Goal: Transaction & Acquisition: Purchase product/service

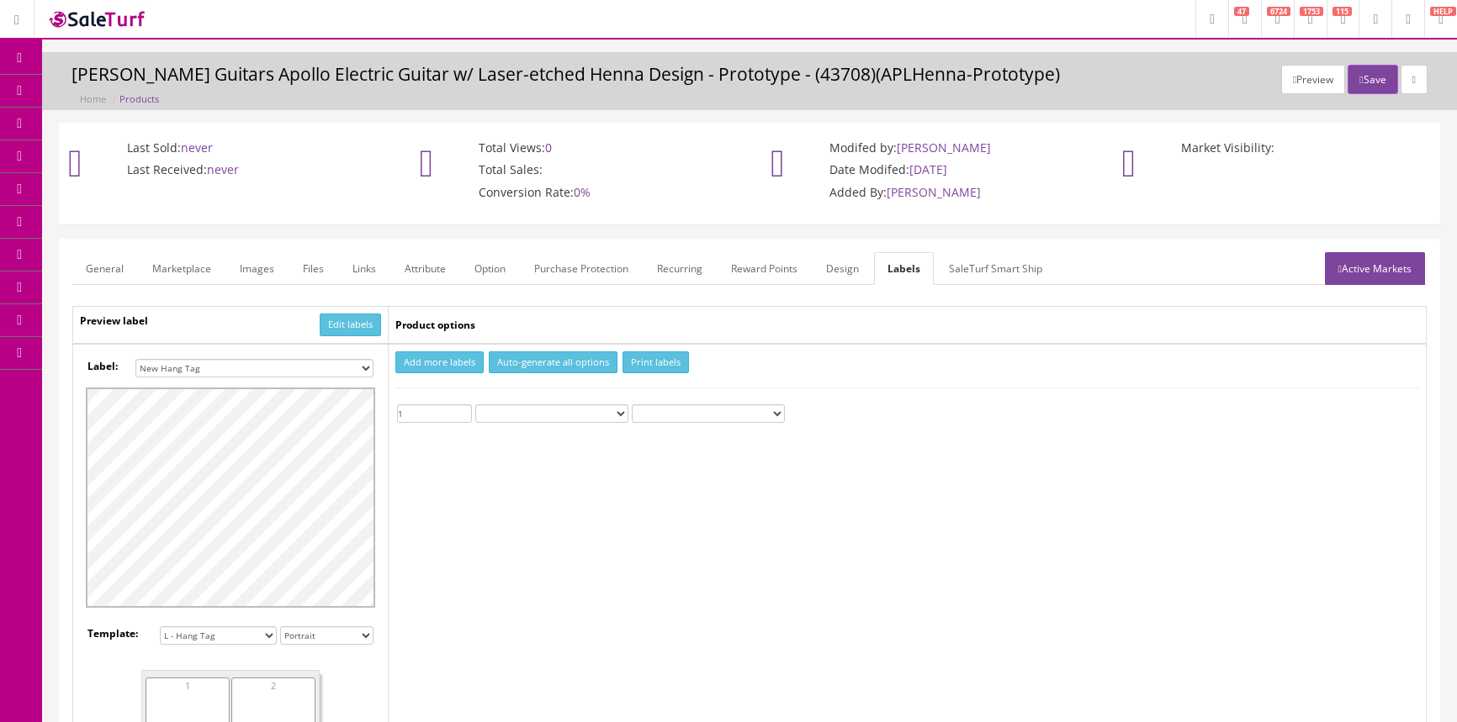
select select "16"
click at [114, 82] on link "Products" at bounding box center [130, 91] width 177 height 33
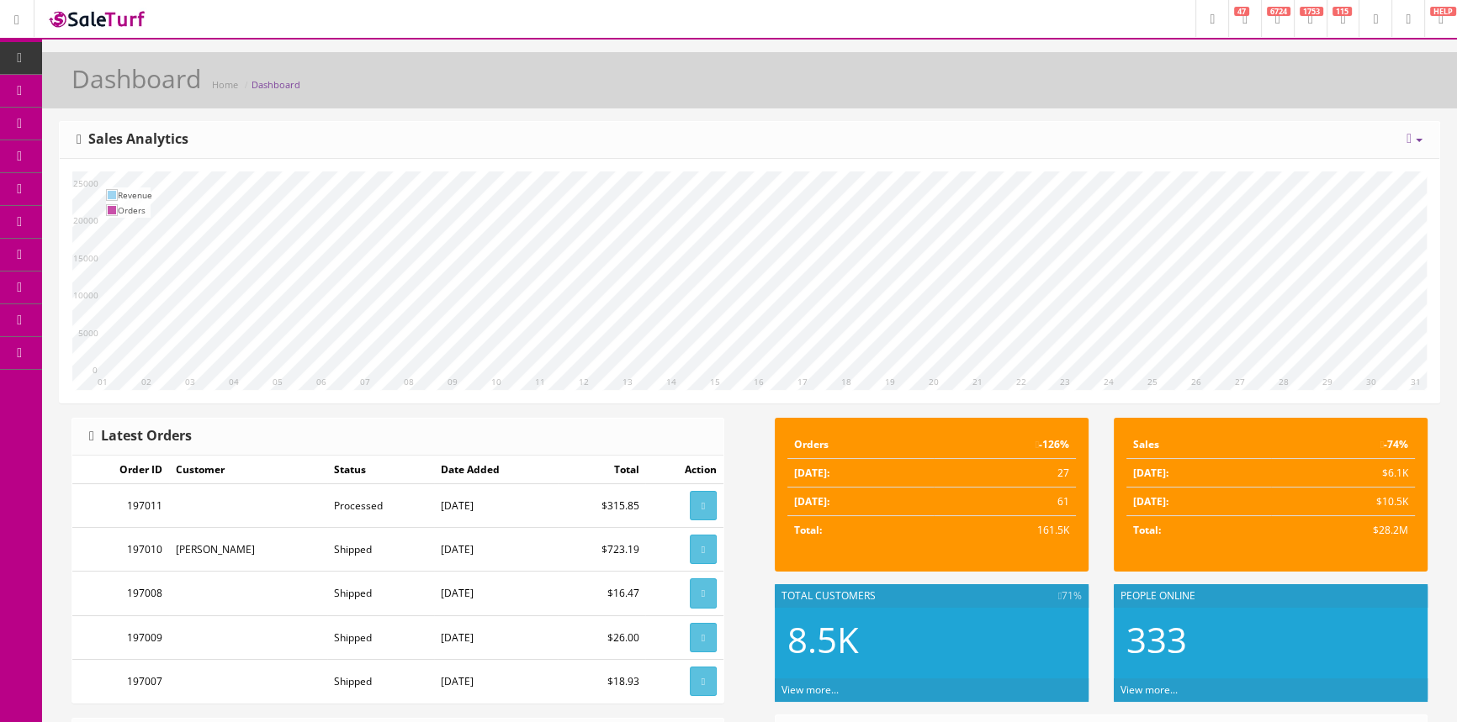
click at [95, 93] on icon at bounding box center [89, 89] width 18 height 13
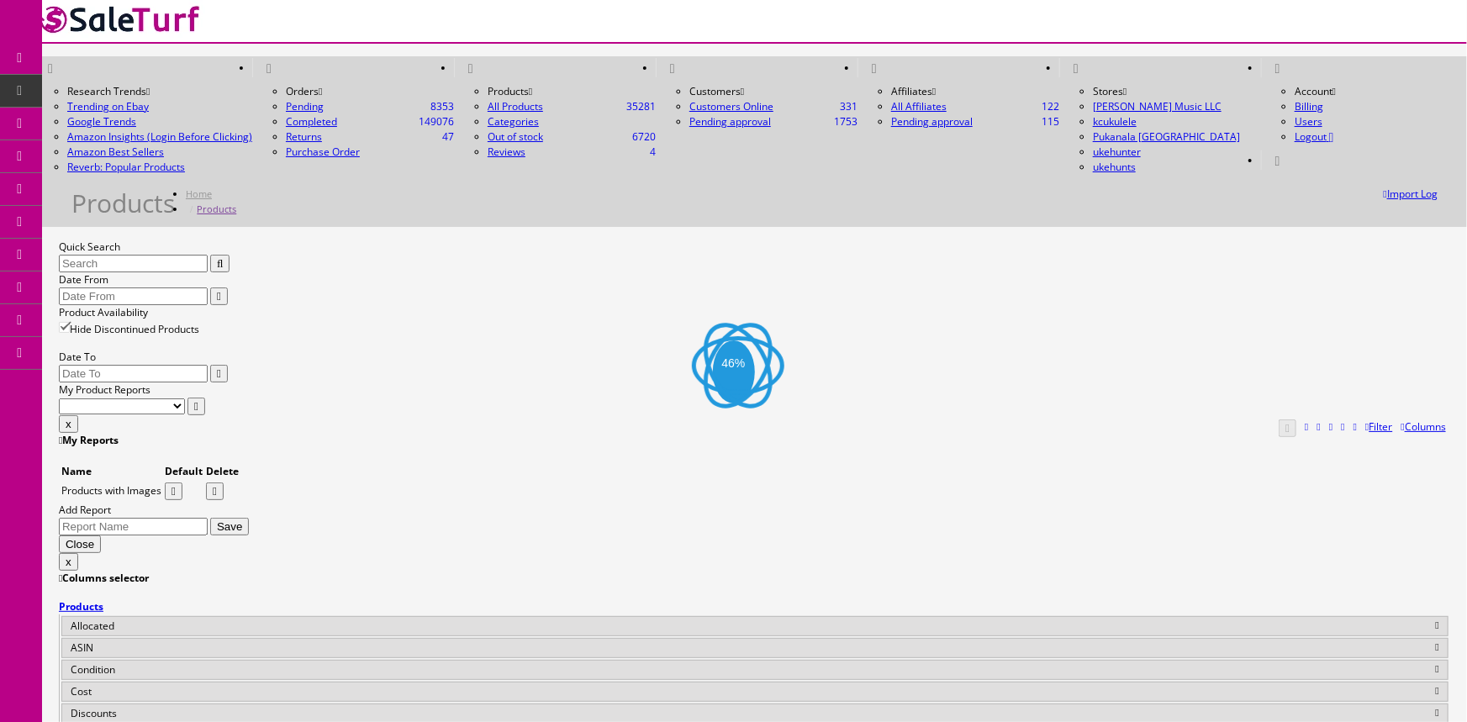
click at [156, 255] on input "Quick Search" at bounding box center [133, 264] width 149 height 18
type input "epiphone lucille"
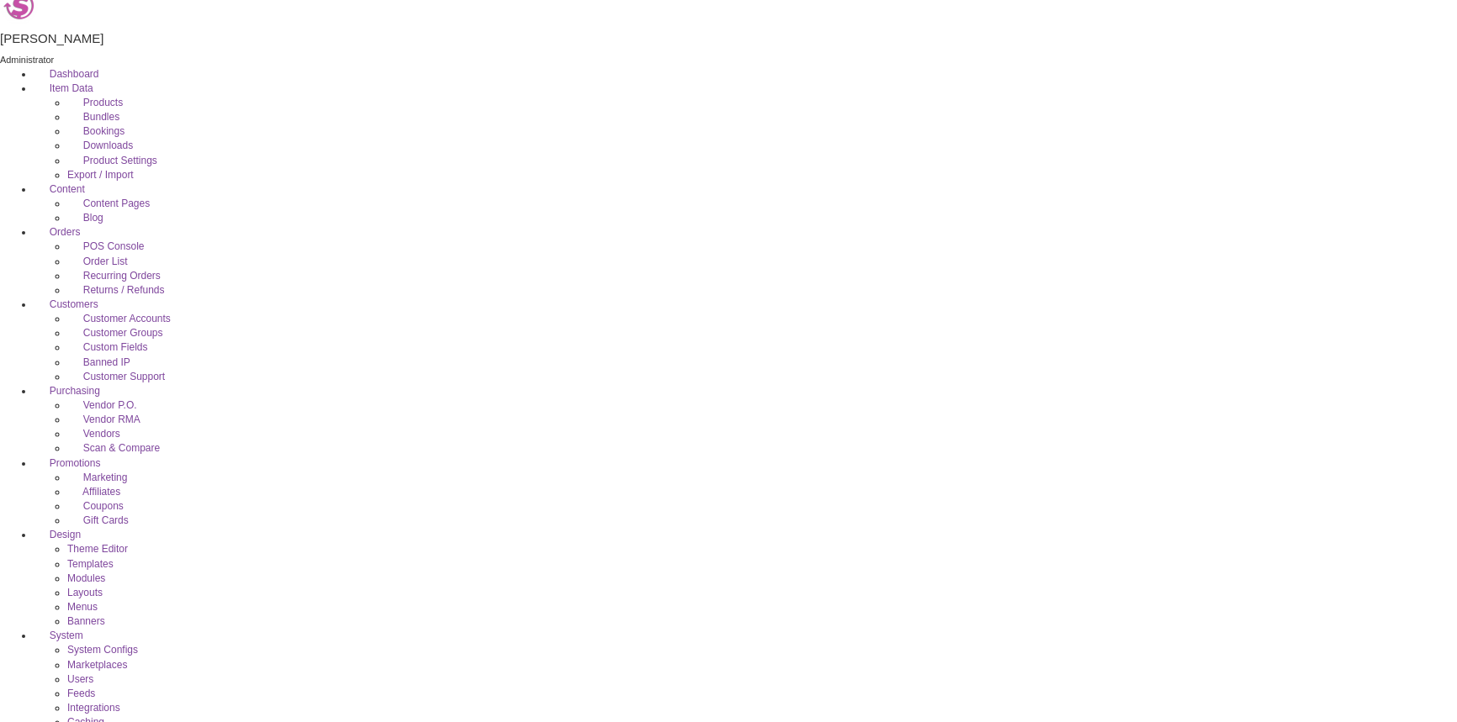
scroll to position [305, 0]
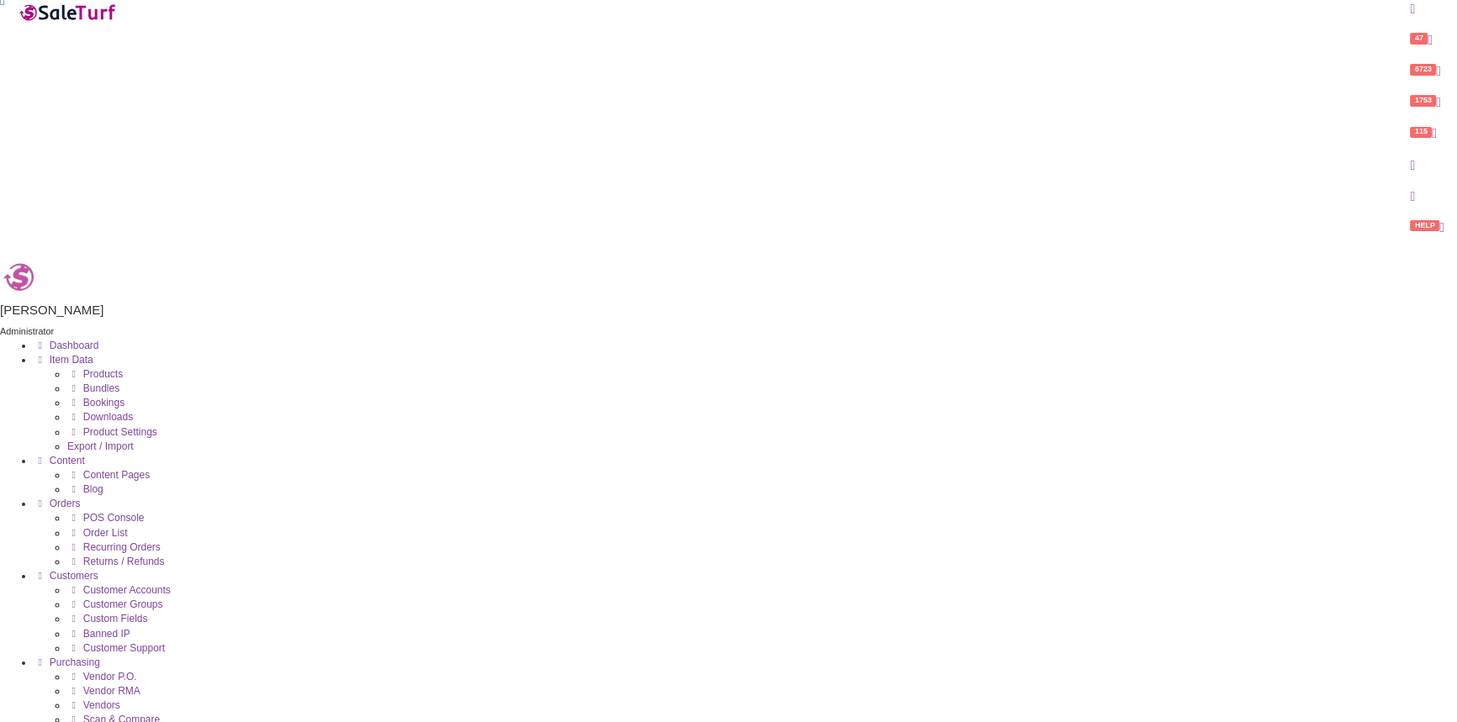
scroll to position [0, 0]
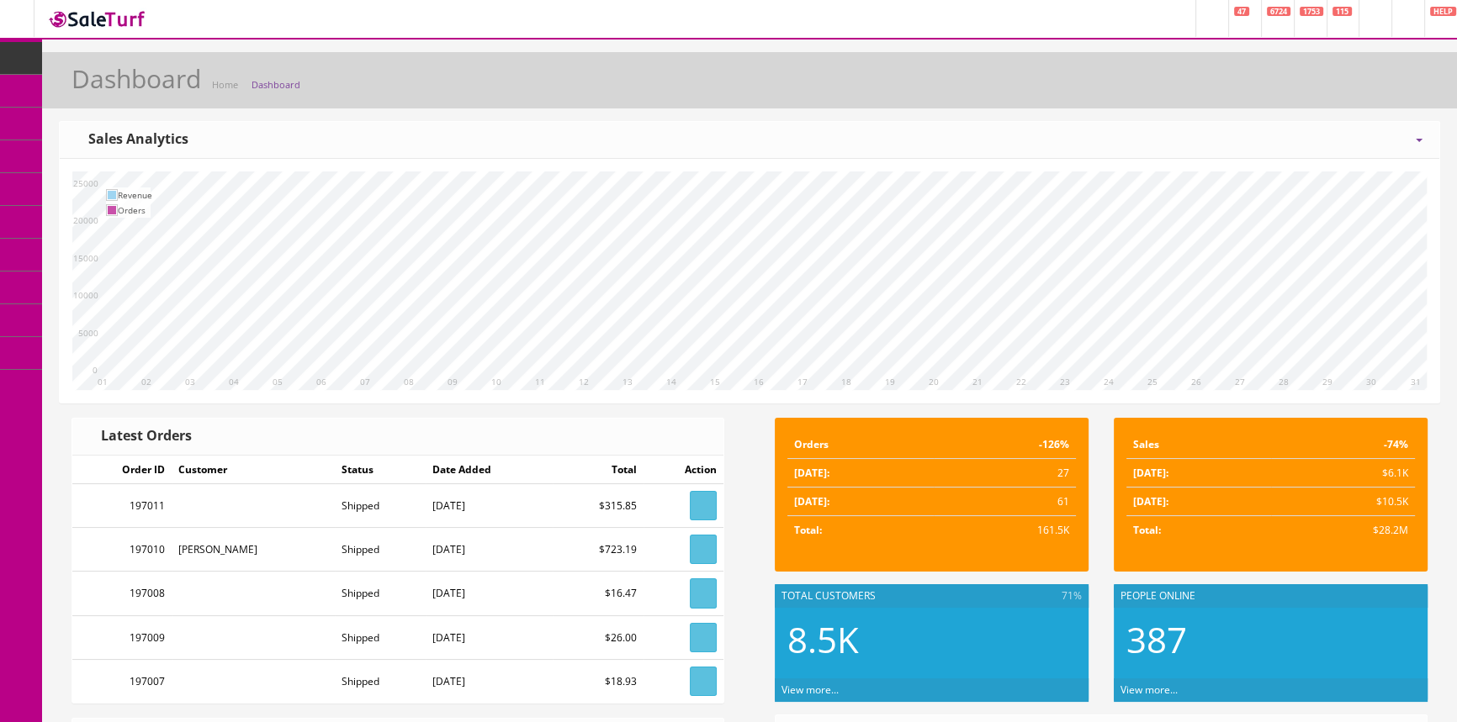
click at [91, 161] on icon at bounding box center [89, 155] width 18 height 13
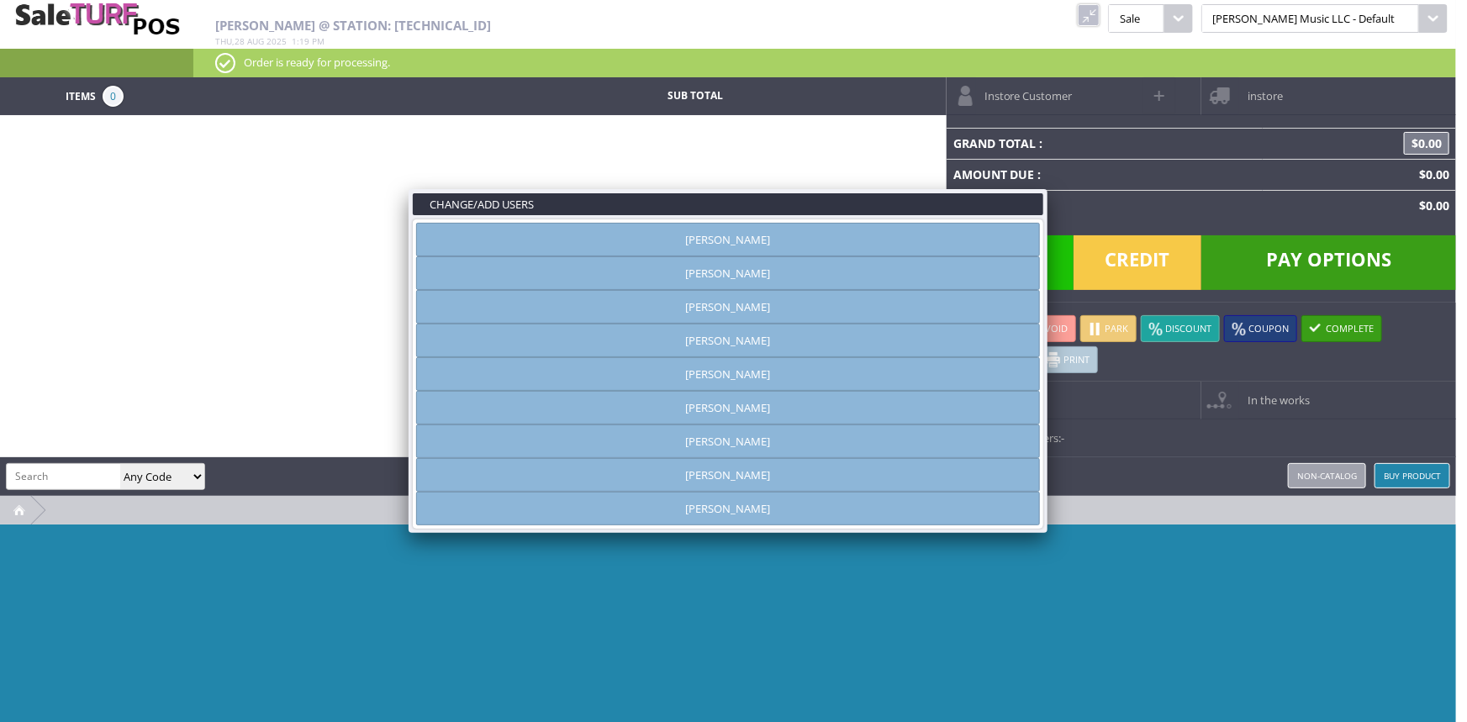
type input "[PERSON_NAME]"
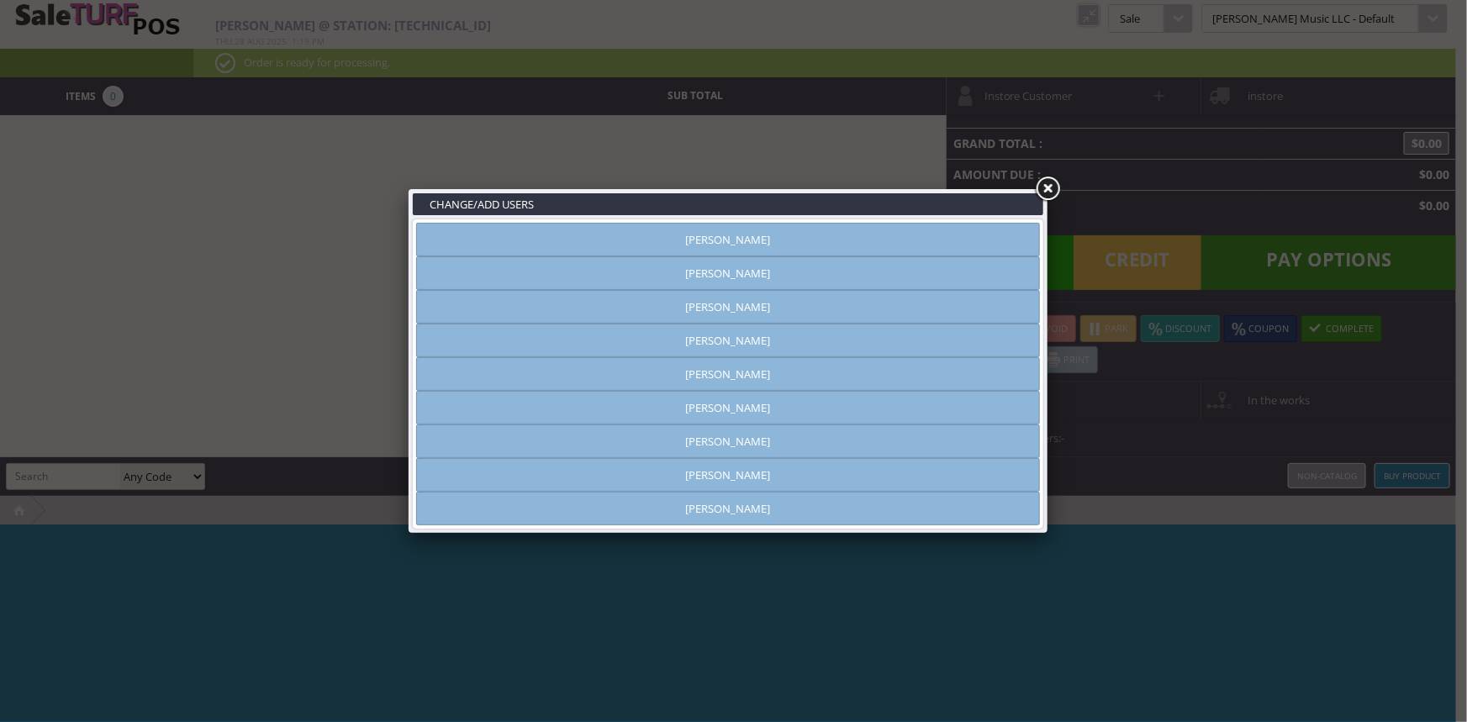
click at [722, 405] on link "[PERSON_NAME]" at bounding box center [728, 408] width 624 height 34
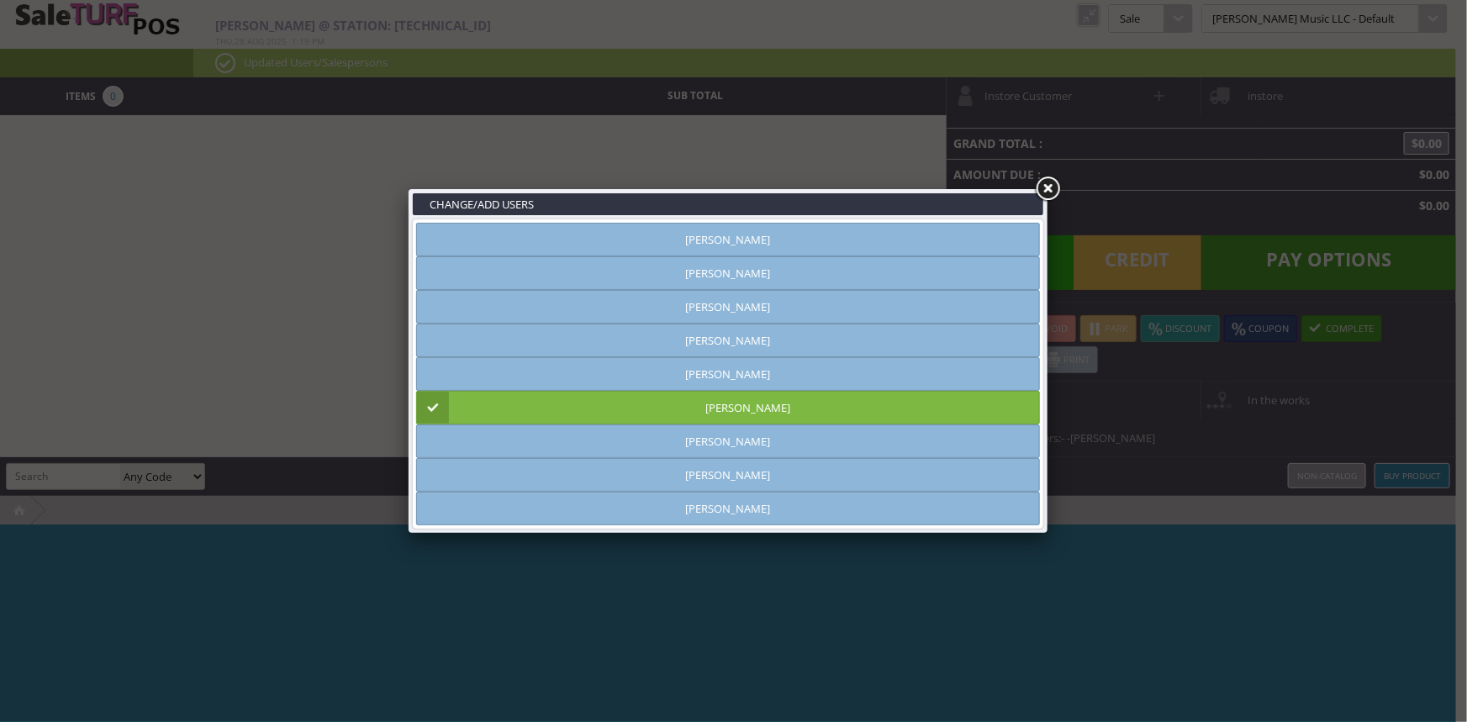
drag, startPoint x: 269, startPoint y: 230, endPoint x: 290, endPoint y: 221, distance: 22.6
click at [270, 230] on div "CHANGE/ADD USERS Amber Helgren Andrew Nelson Andy Gough Brandon Pearce Jeff Sef…" at bounding box center [733, 361] width 1467 height 722
click at [1047, 193] on link at bounding box center [1048, 189] width 30 height 30
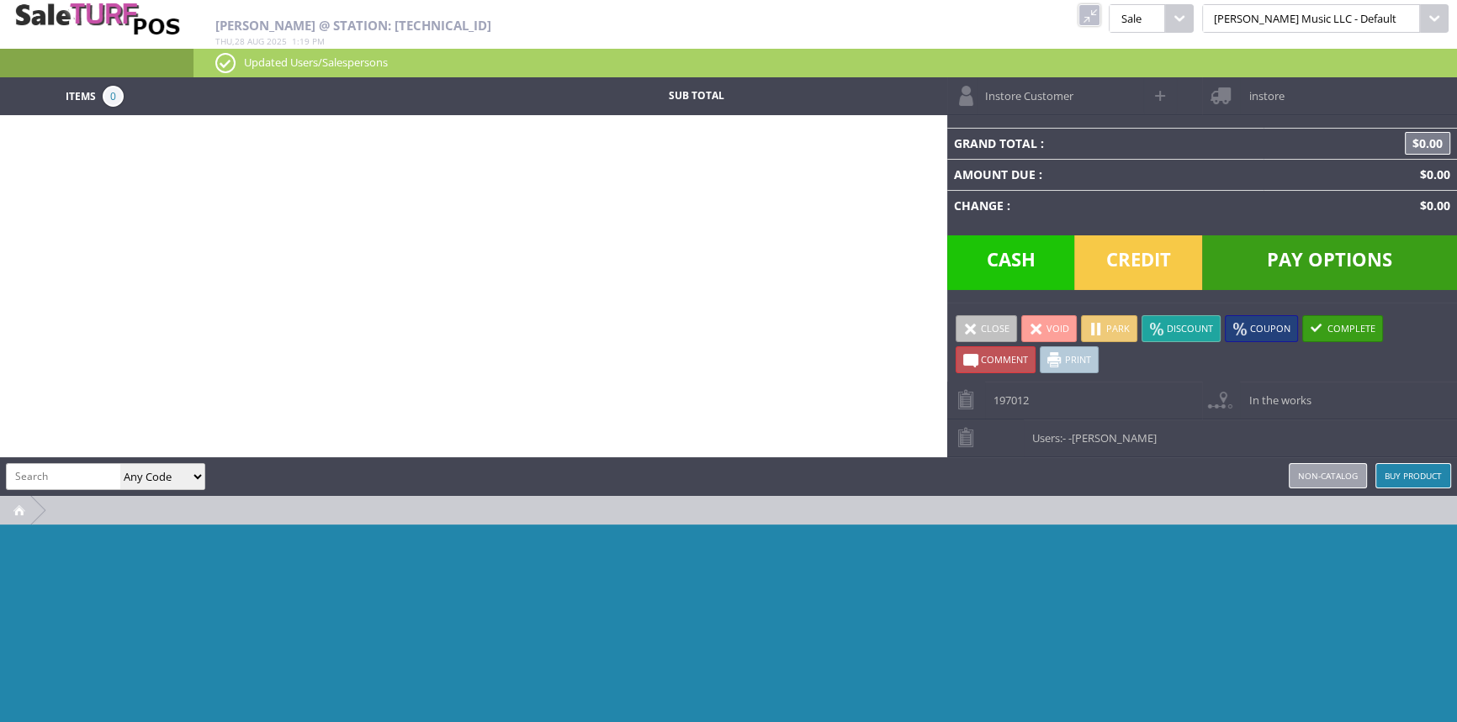
click at [217, 361] on div "Items 0 Sub Total Instore Customer instore Grand Total : $0.00 Amount Due : $0.…" at bounding box center [728, 427] width 1457 height 700
type input "019954308926"
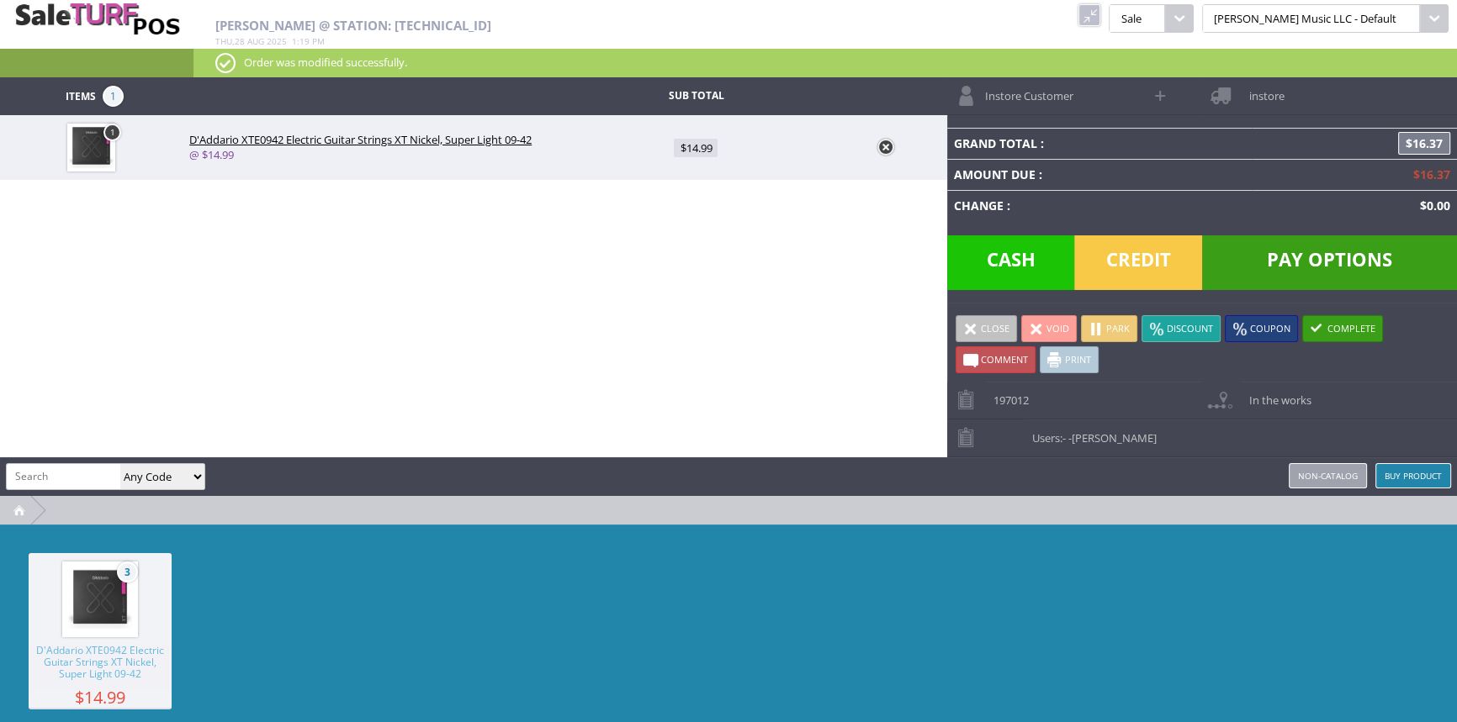
click at [109, 141] on img at bounding box center [91, 148] width 48 height 48
type input "1"
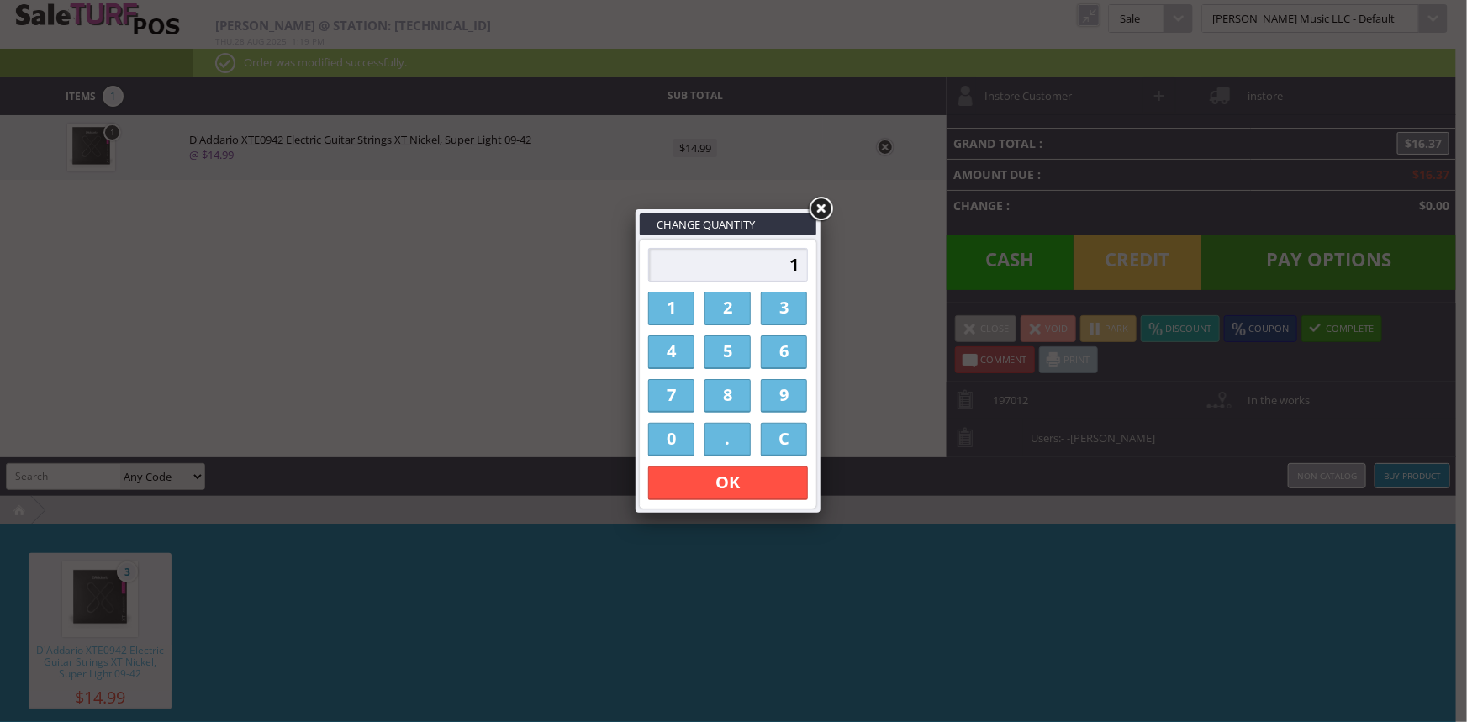
click at [673, 360] on link "4" at bounding box center [671, 353] width 46 height 34
type input "4"
drag, startPoint x: 800, startPoint y: 267, endPoint x: 790, endPoint y: 268, distance: 10.2
click at [790, 268] on input "4" at bounding box center [728, 265] width 160 height 34
click at [787, 244] on div "4 1 2 3 4 5 6 7 8 9 0 . C OK" at bounding box center [728, 374] width 170 height 262
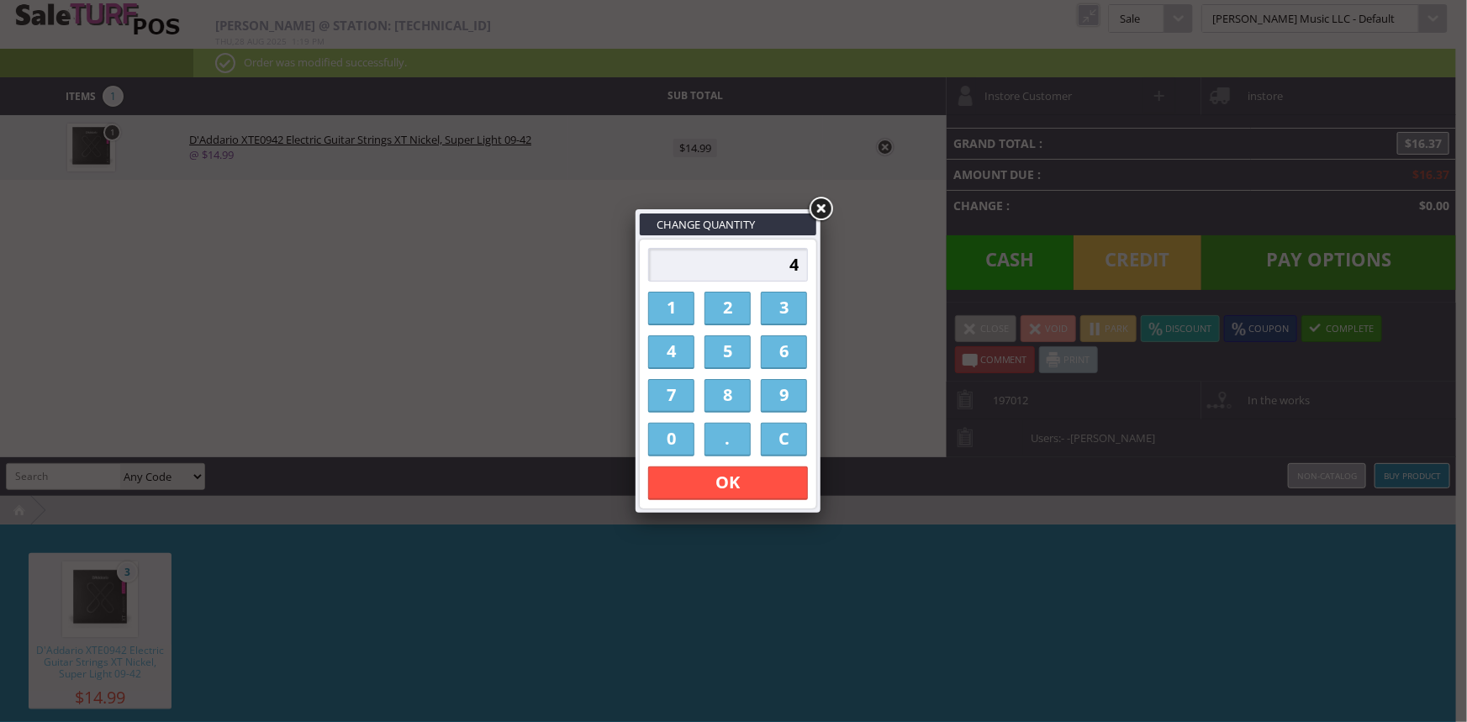
click at [773, 484] on link "OK" at bounding box center [728, 484] width 160 height 34
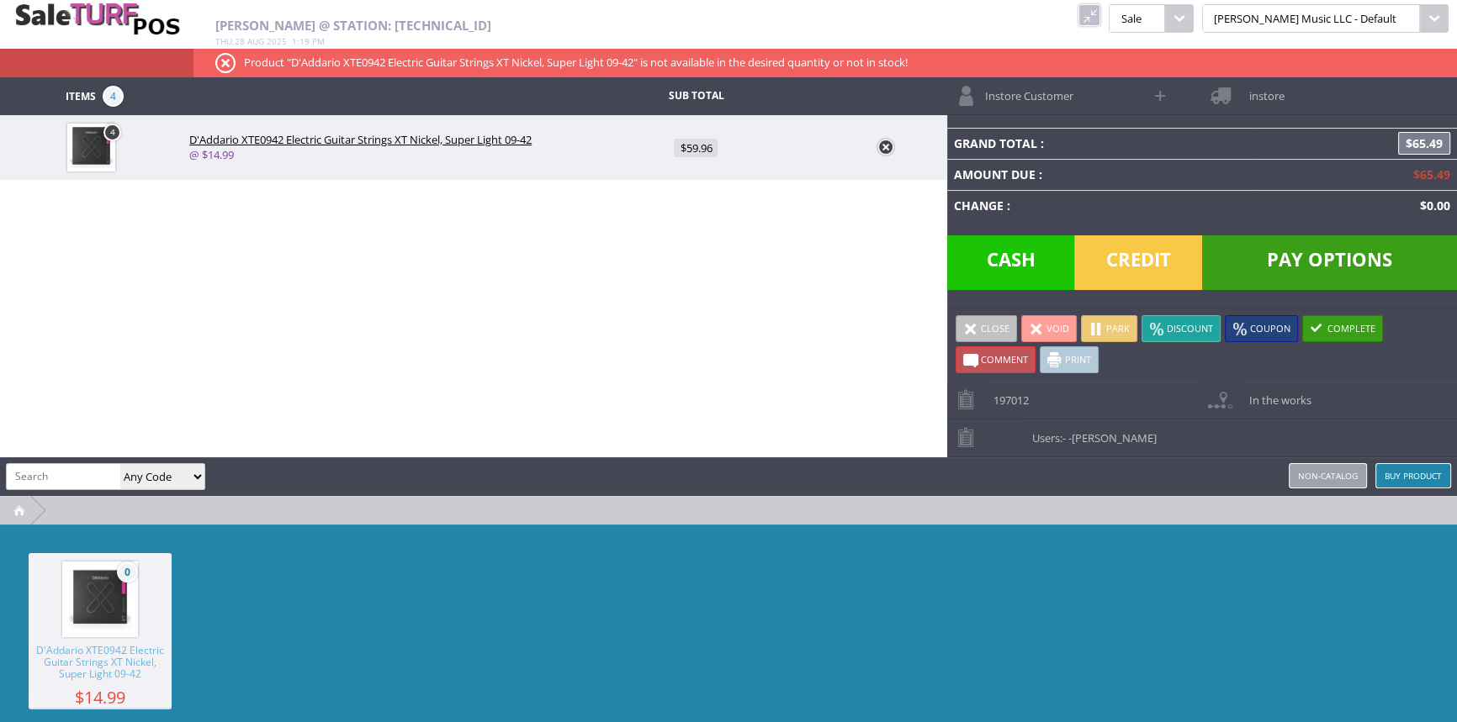
click at [1100, 13] on link at bounding box center [1089, 15] width 22 height 22
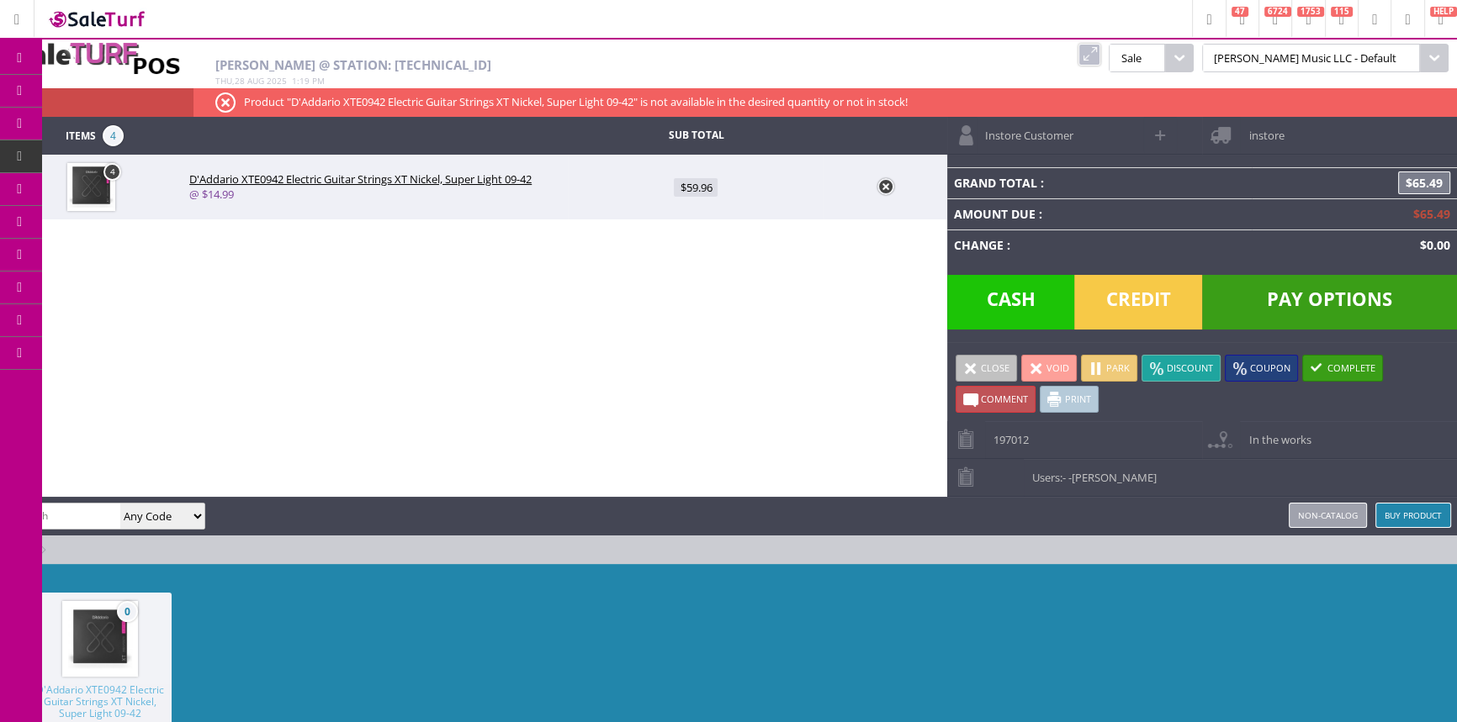
click at [68, 87] on link "Products" at bounding box center [130, 92] width 177 height 34
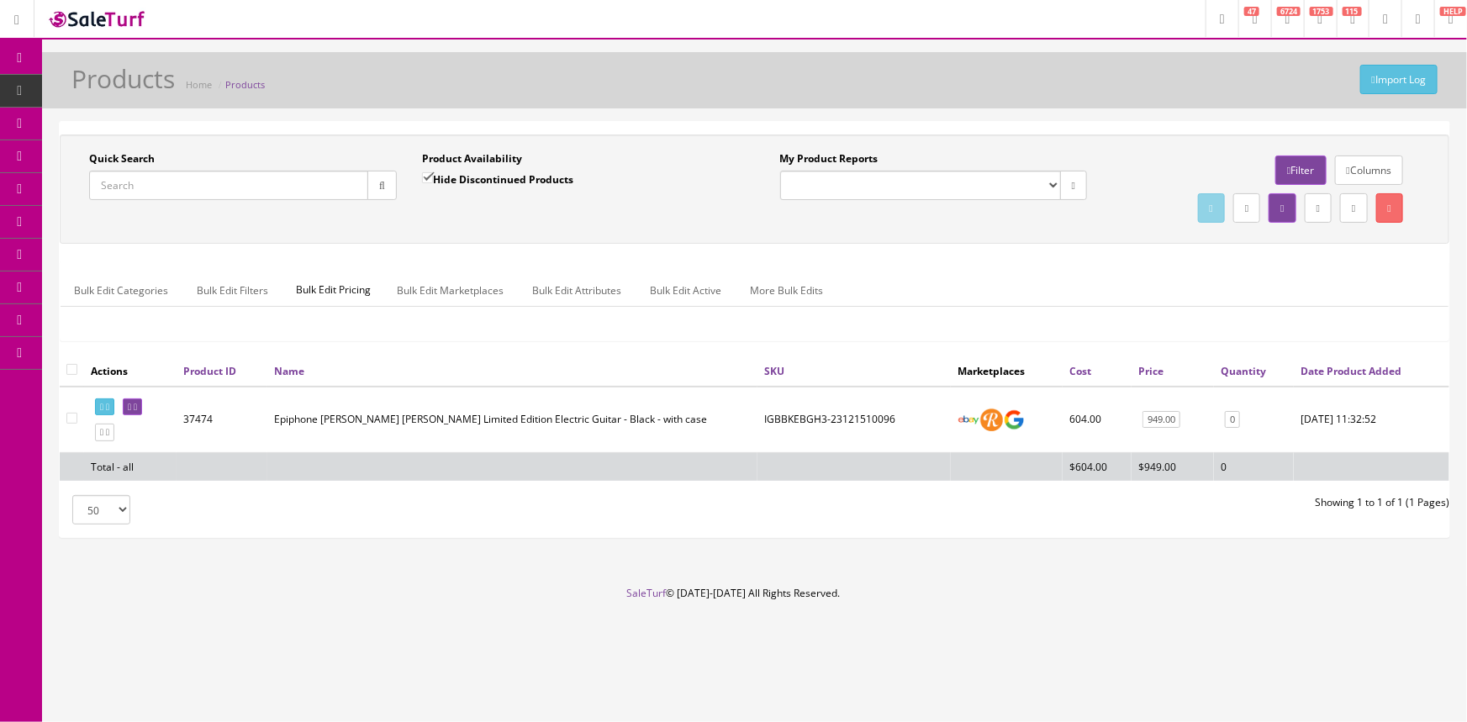
click at [181, 198] on input "Quick Search" at bounding box center [228, 185] width 279 height 29
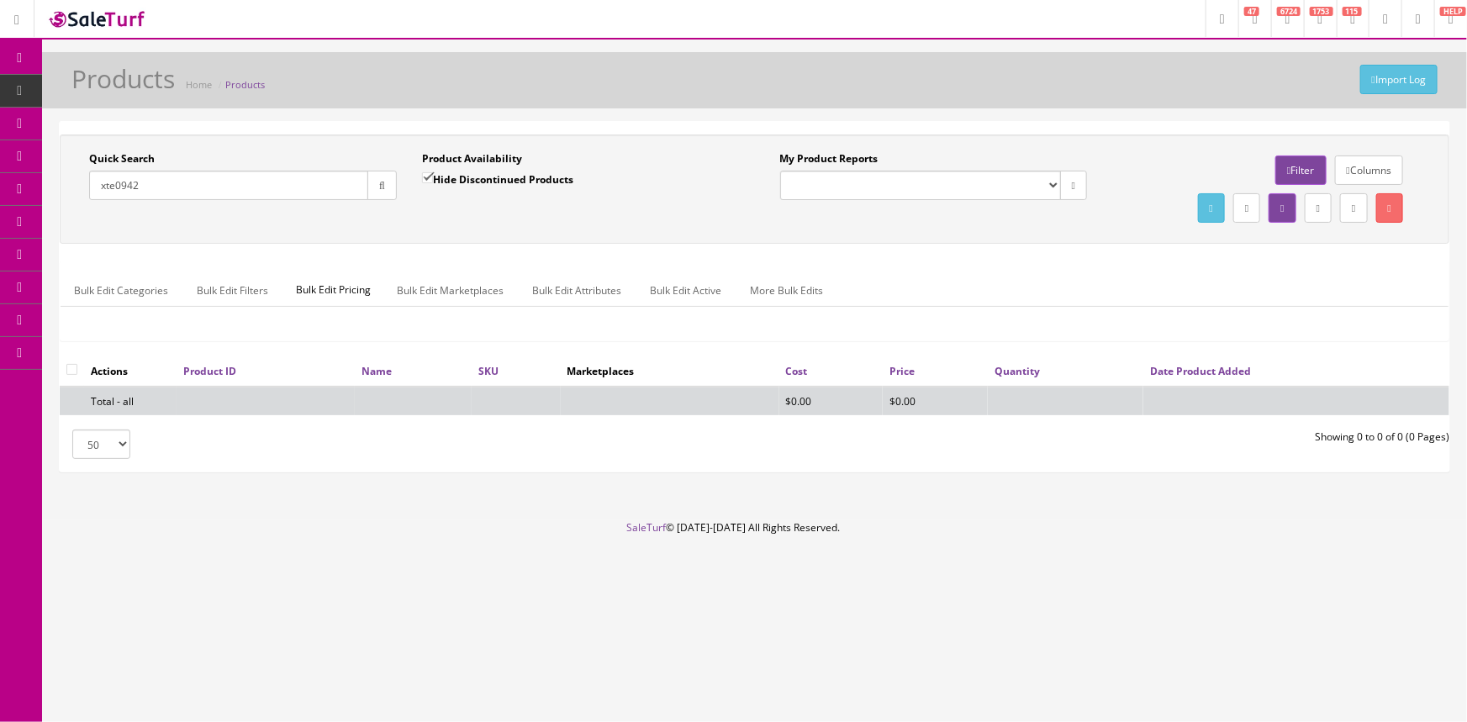
type input "xte0942"
click at [437, 181] on label "Hide Discontinued Products" at bounding box center [497, 179] width 151 height 17
click at [433, 181] on input "Hide Discontinued Products" at bounding box center [427, 177] width 11 height 11
checkbox input "false"
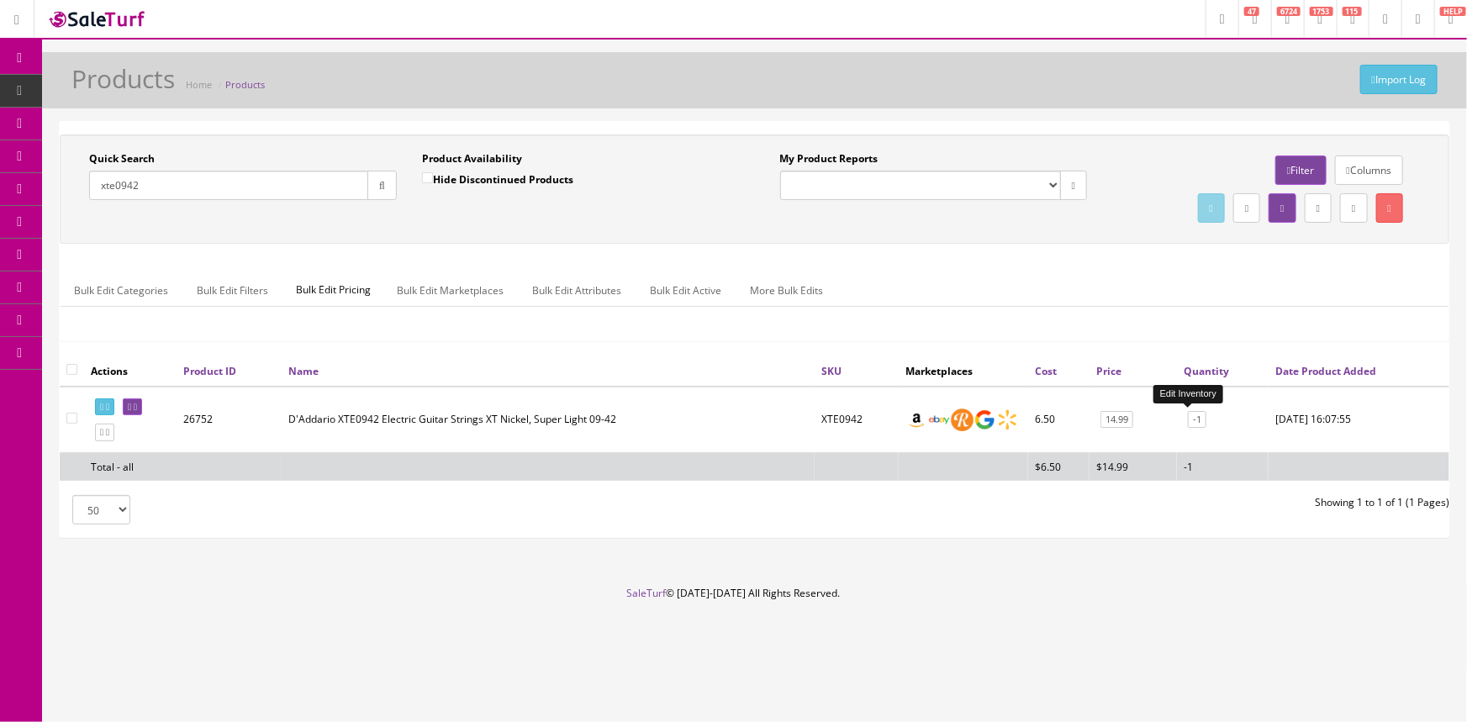
click at [1196, 423] on link "-1" at bounding box center [1197, 420] width 19 height 18
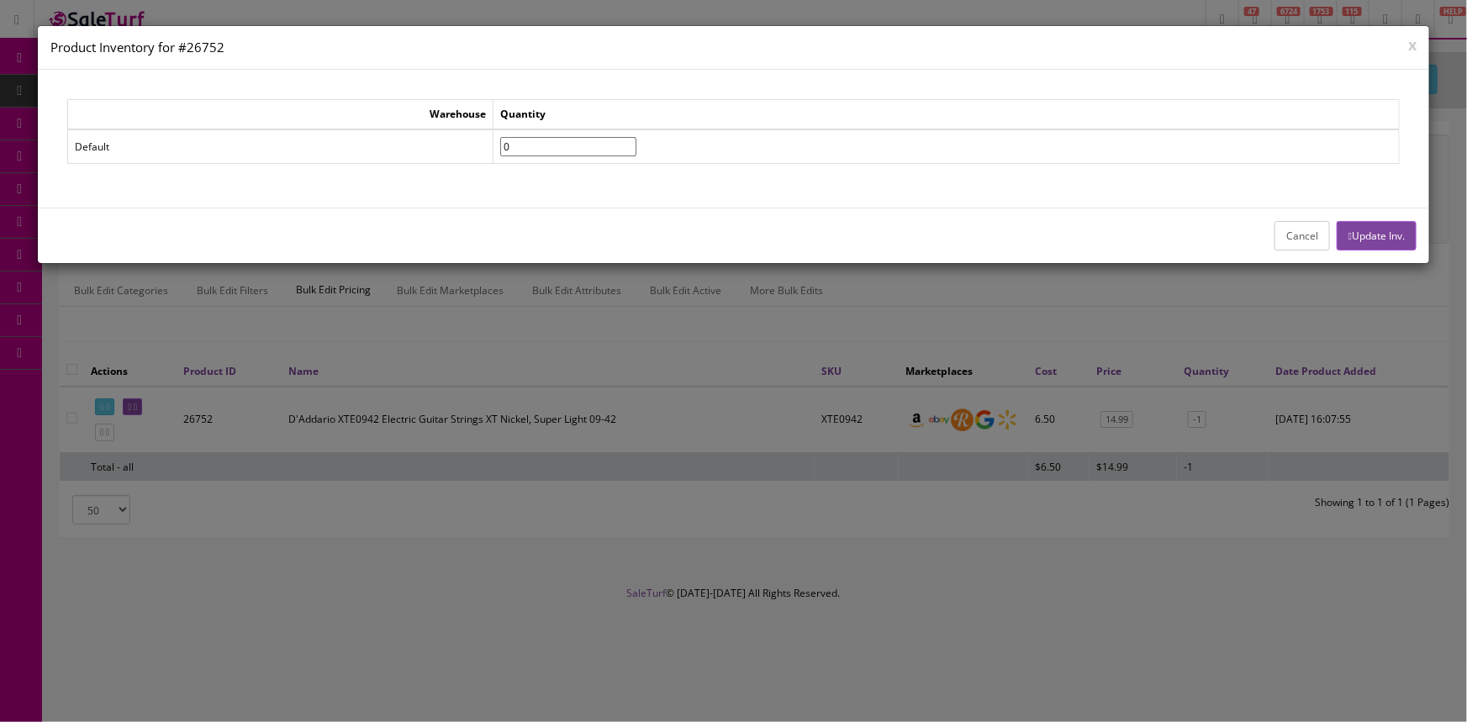
click at [637, 138] on input"] "0" at bounding box center [568, 146] width 136 height 19
click at [637, 138] on input"] "1" at bounding box center [568, 146] width 136 height 19
click at [637, 138] on input"] "2" at bounding box center [568, 146] width 136 height 19
click at [637, 138] on input"] "3" at bounding box center [568, 146] width 136 height 19
type input"] "4"
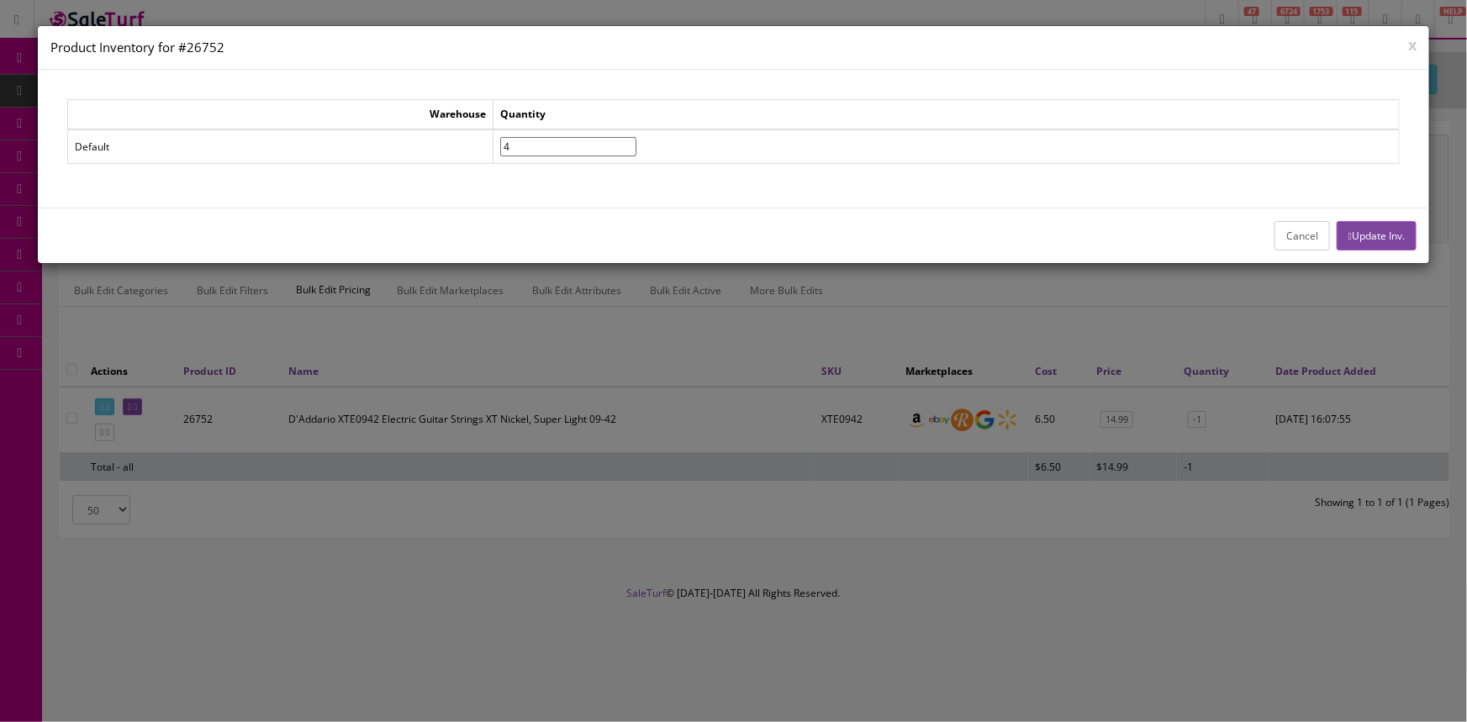
click at [637, 138] on input"] "4" at bounding box center [568, 146] width 136 height 19
click at [1400, 232] on button "Update Inv." at bounding box center [1377, 235] width 80 height 29
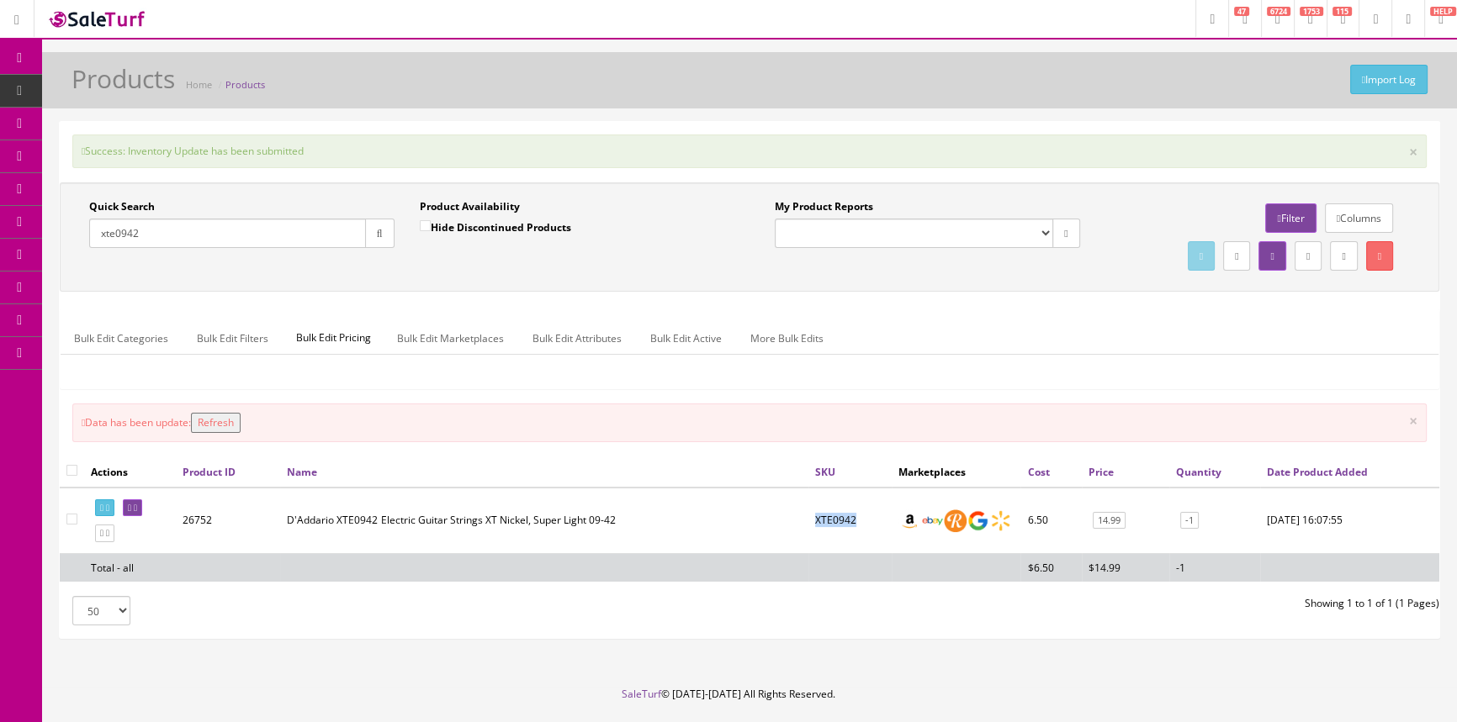
drag, startPoint x: 860, startPoint y: 536, endPoint x: 801, endPoint y: 519, distance: 62.0
click at [808, 519] on td "XTE0942" at bounding box center [850, 521] width 84 height 66
copy td "XTE0942"
click at [14, 160] on icon at bounding box center [20, 156] width 18 height 13
click at [197, 155] on link "POS Console" at bounding box center [130, 156] width 177 height 33
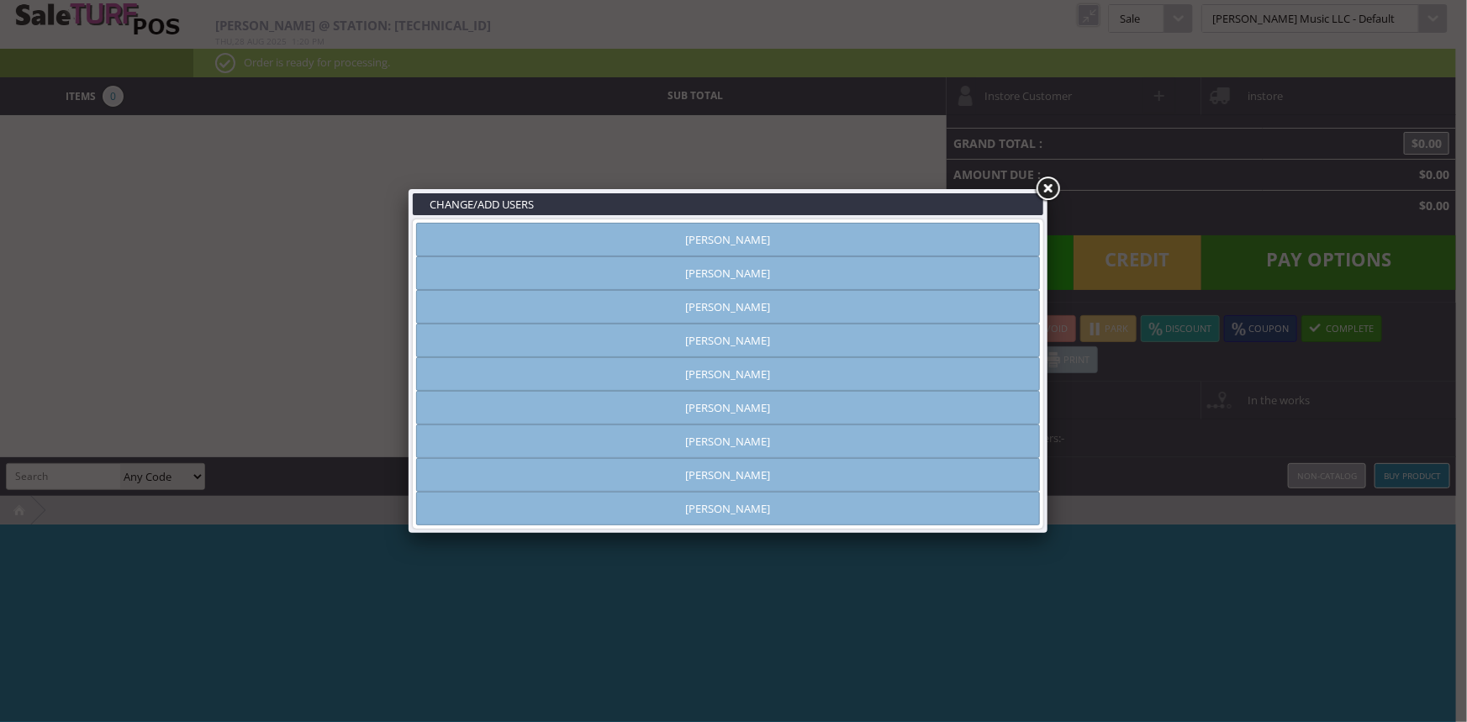
type input "[PERSON_NAME]"
click at [788, 415] on link "[PERSON_NAME]" at bounding box center [728, 408] width 624 height 34
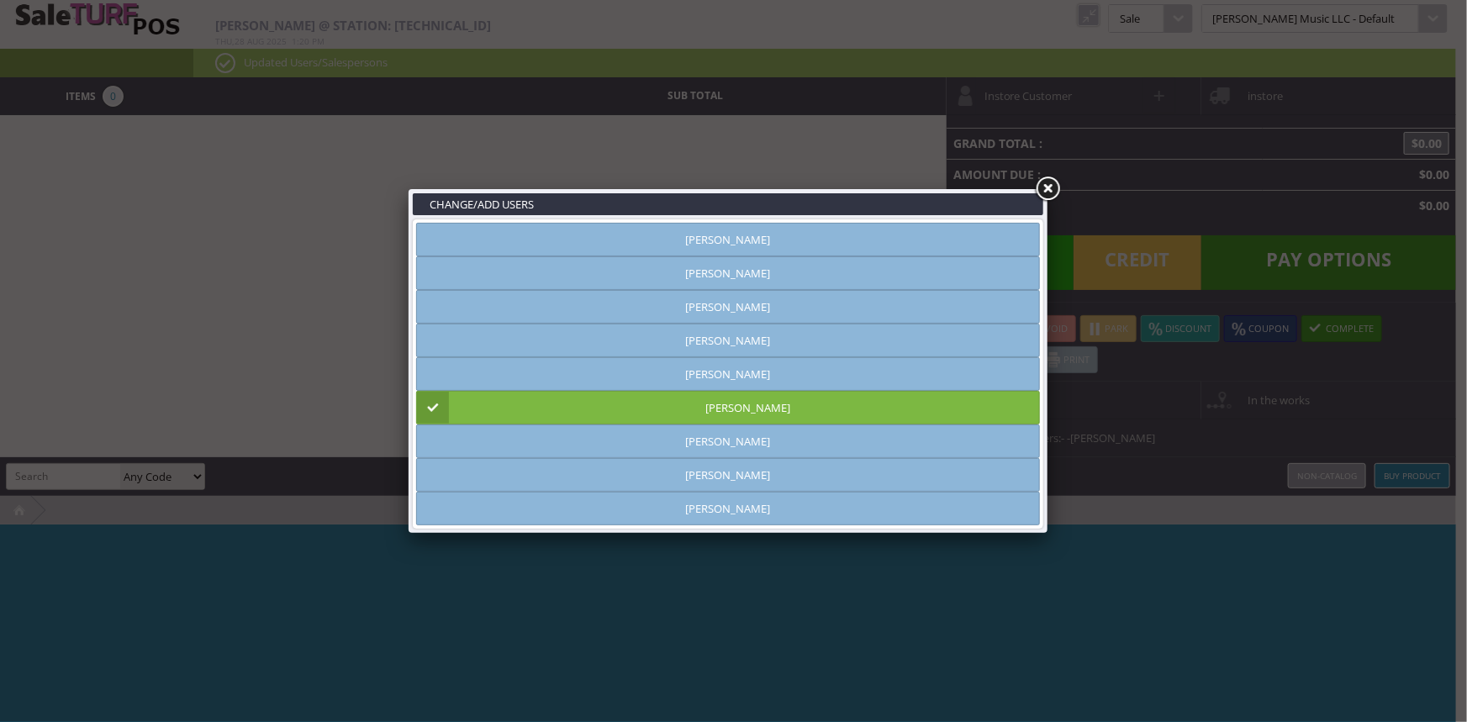
click at [1062, 188] on link at bounding box center [1048, 189] width 30 height 30
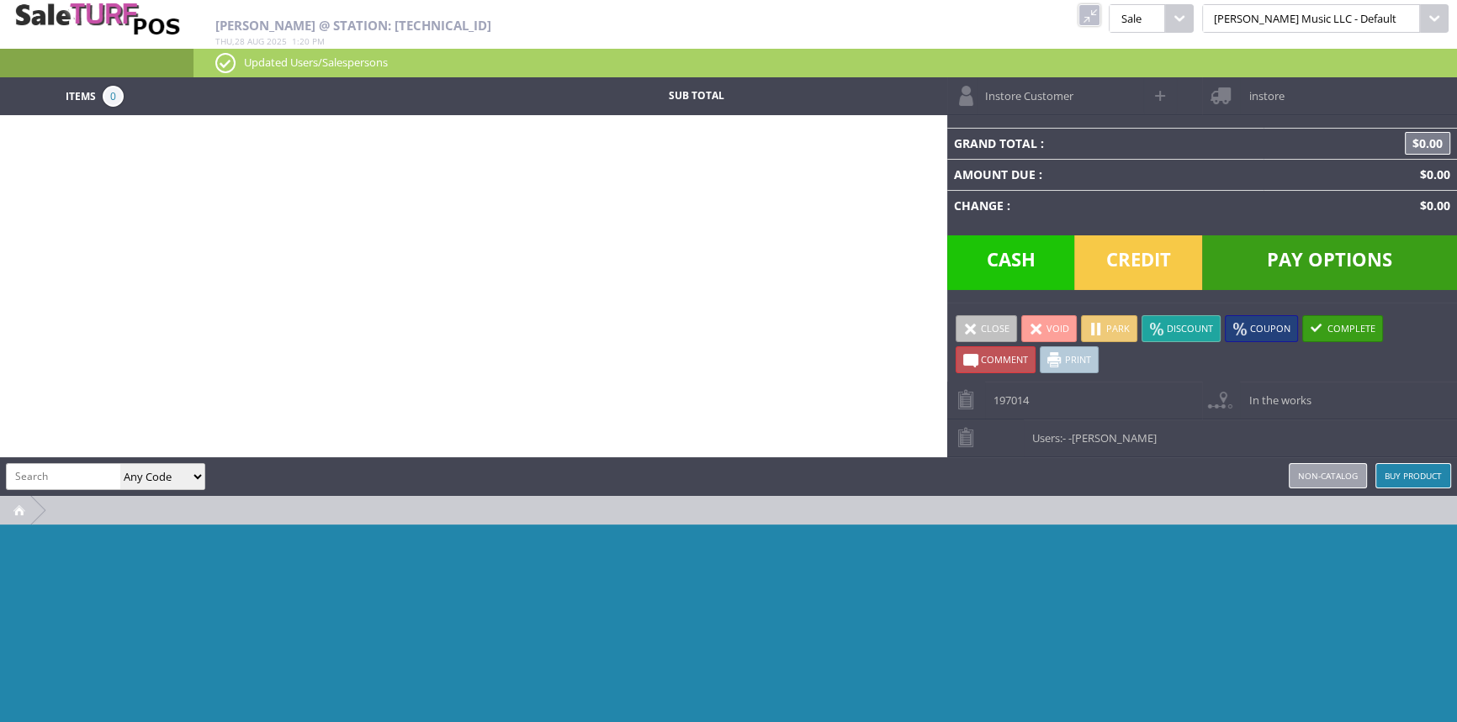
drag, startPoint x: 31, startPoint y: 479, endPoint x: 348, endPoint y: 448, distance: 318.6
click at [31, 479] on input "search" at bounding box center [64, 476] width 114 height 24
paste input "XTE0942"
type input "XTE0942"
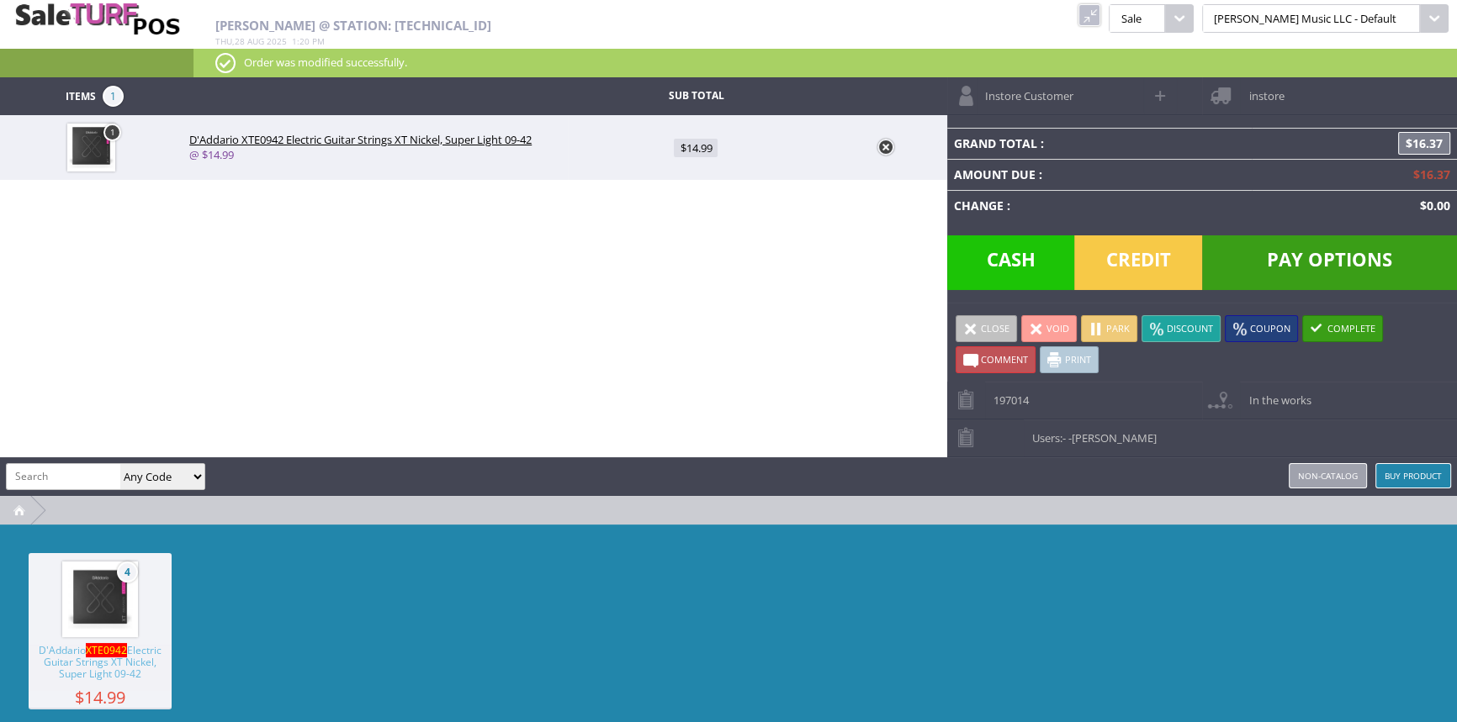
click at [702, 153] on span "$14.99" at bounding box center [696, 148] width 44 height 19
type input "14.99"
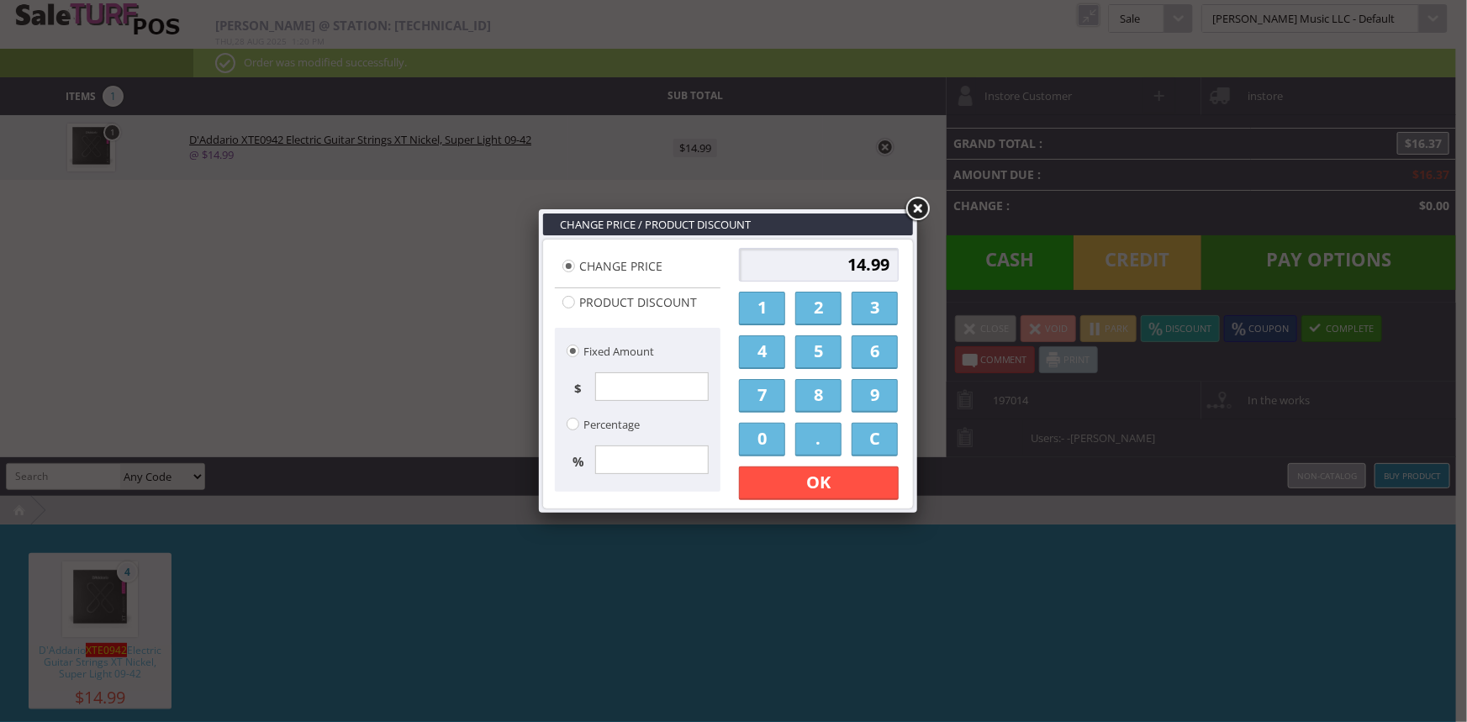
click at [769, 303] on link "1" at bounding box center [762, 309] width 46 height 34
click at [761, 433] on link "0" at bounding box center [762, 440] width 46 height 34
click at [806, 436] on link "." at bounding box center [819, 440] width 46 height 34
click at [760, 434] on link "0" at bounding box center [762, 440] width 46 height 34
drag, startPoint x: 760, startPoint y: 434, endPoint x: 775, endPoint y: 477, distance: 45.5
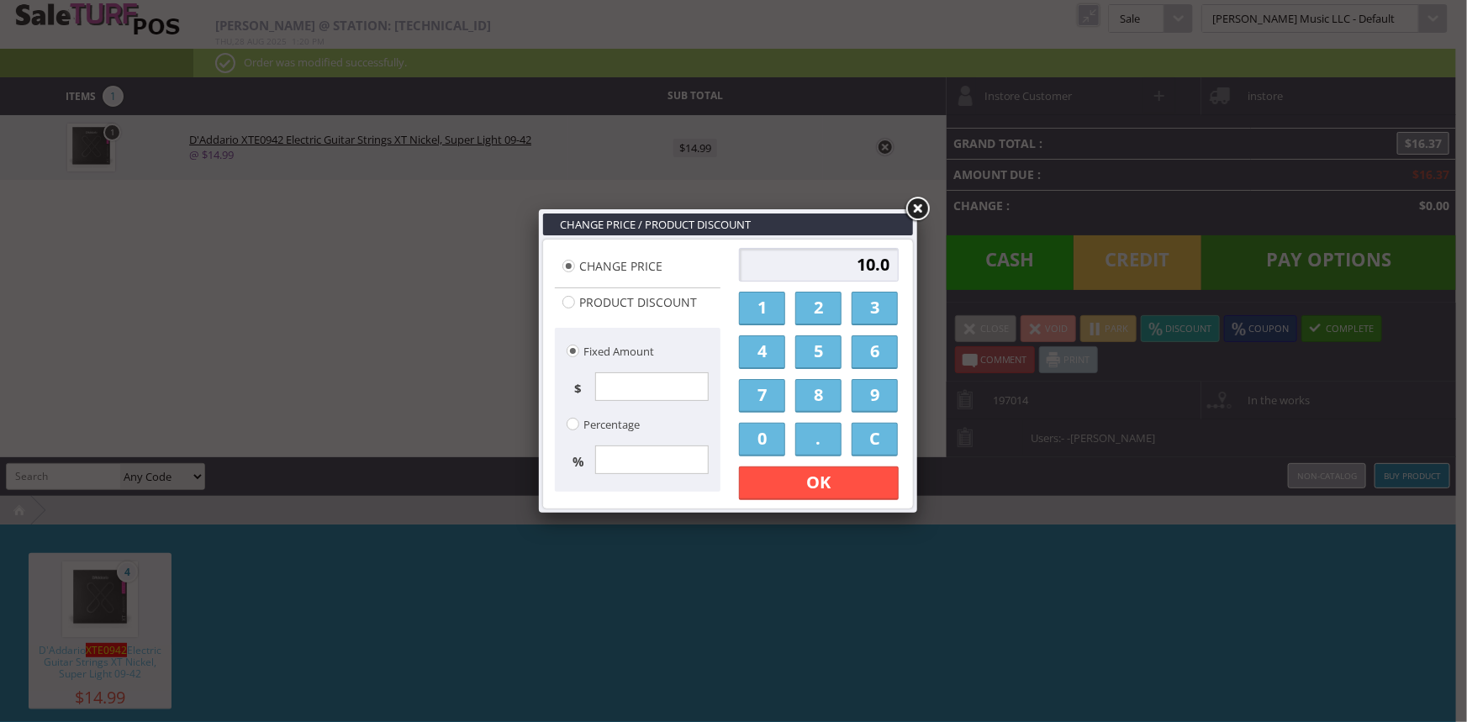
click at [763, 437] on link "0" at bounding box center [762, 440] width 46 height 34
type input "10.00"
click at [775, 480] on link "OK" at bounding box center [819, 484] width 160 height 34
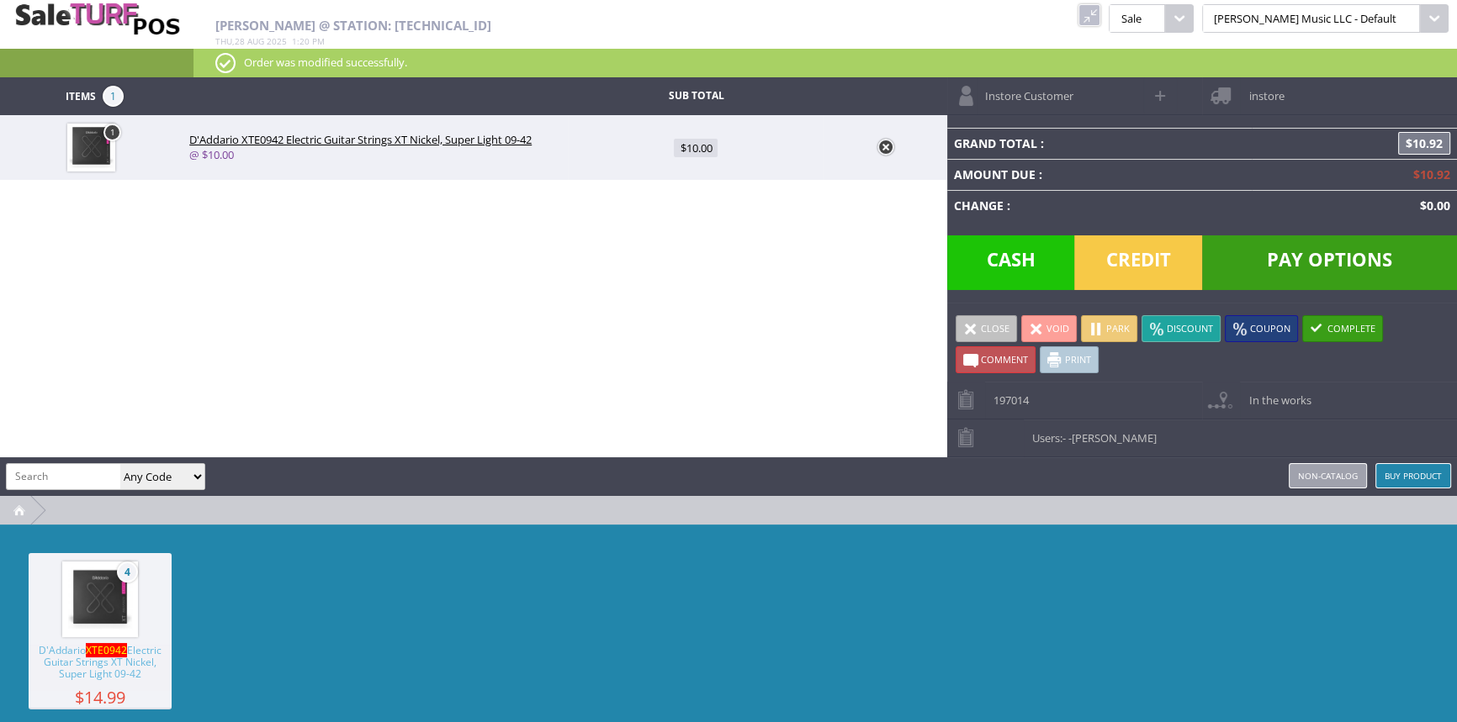
click at [118, 140] on td "1" at bounding box center [94, 147] width 189 height 65
click at [98, 146] on img at bounding box center [91, 148] width 48 height 48
type input "1"
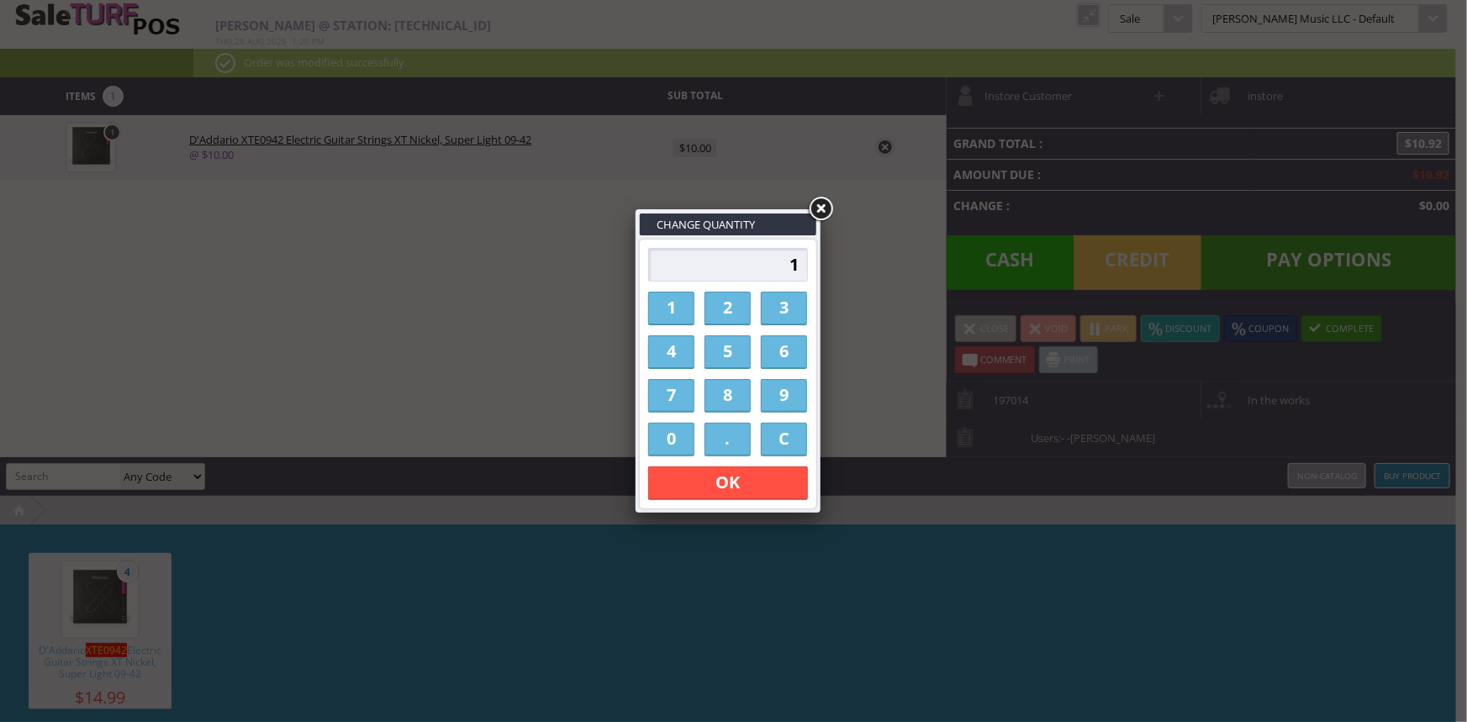
click at [661, 361] on link "4" at bounding box center [671, 353] width 46 height 34
type input "4"
click at [690, 471] on link "OK" at bounding box center [728, 484] width 160 height 34
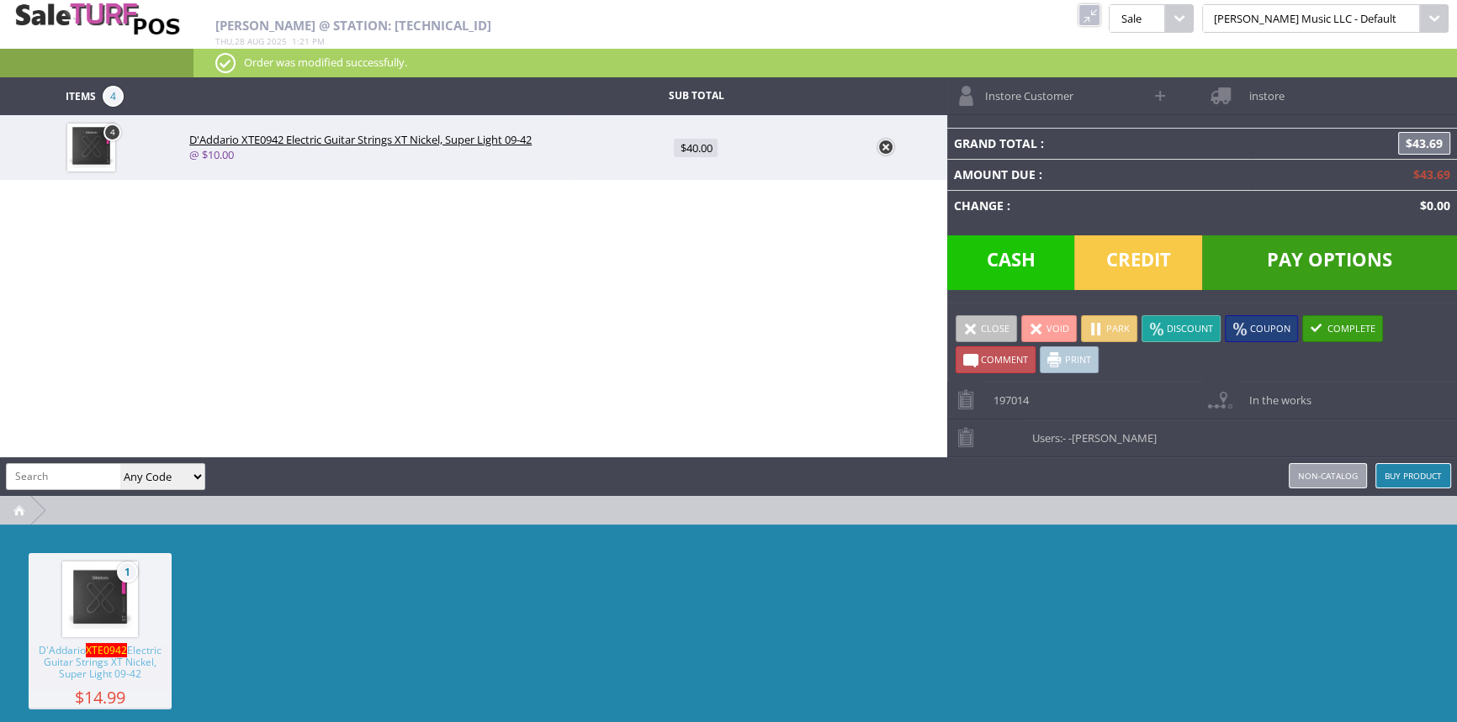
click at [1131, 288] on div "Grand Total : $43.69 Amount Due : $43.69 Change : $0.00 Pay Options Credit Cash" at bounding box center [1202, 209] width 510 height 188
click at [1121, 257] on span "Credit" at bounding box center [1138, 262] width 128 height 55
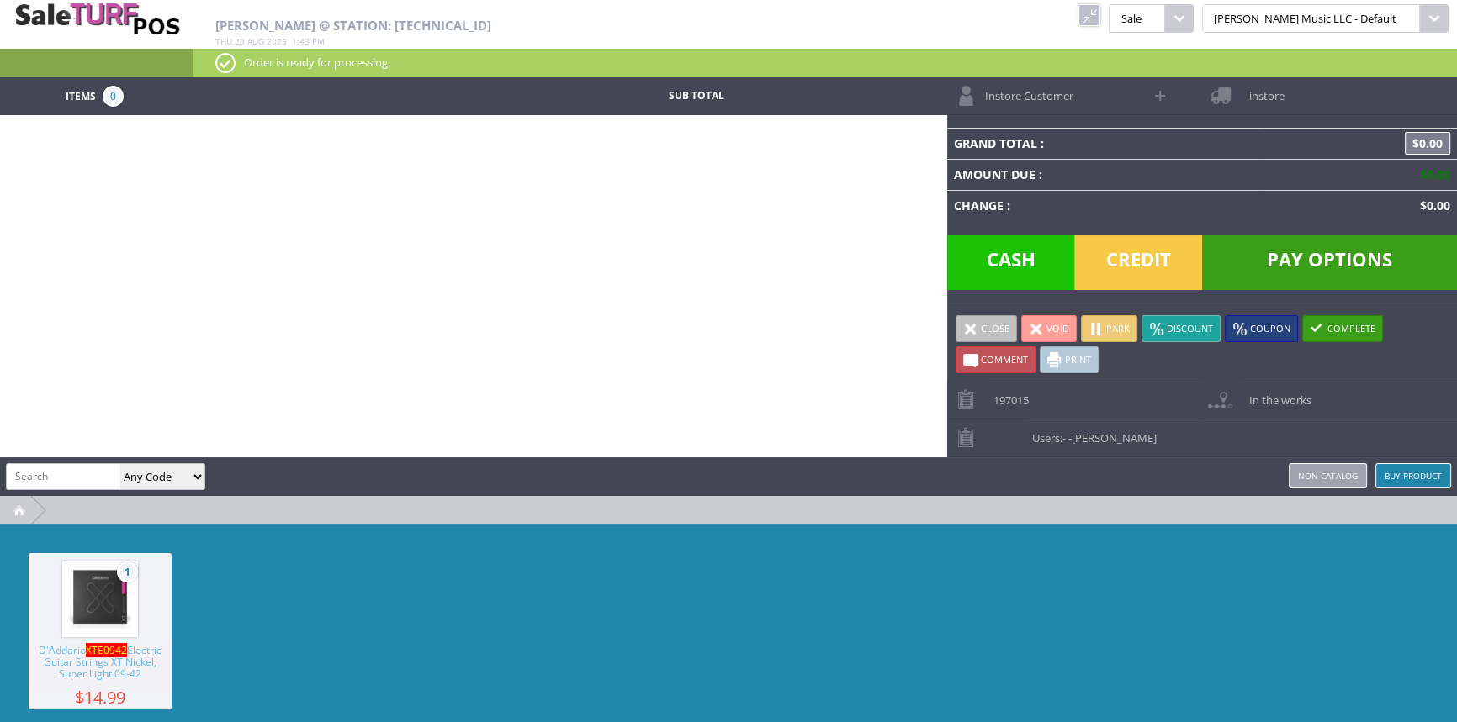
click at [1100, 8] on link at bounding box center [1089, 15] width 22 height 22
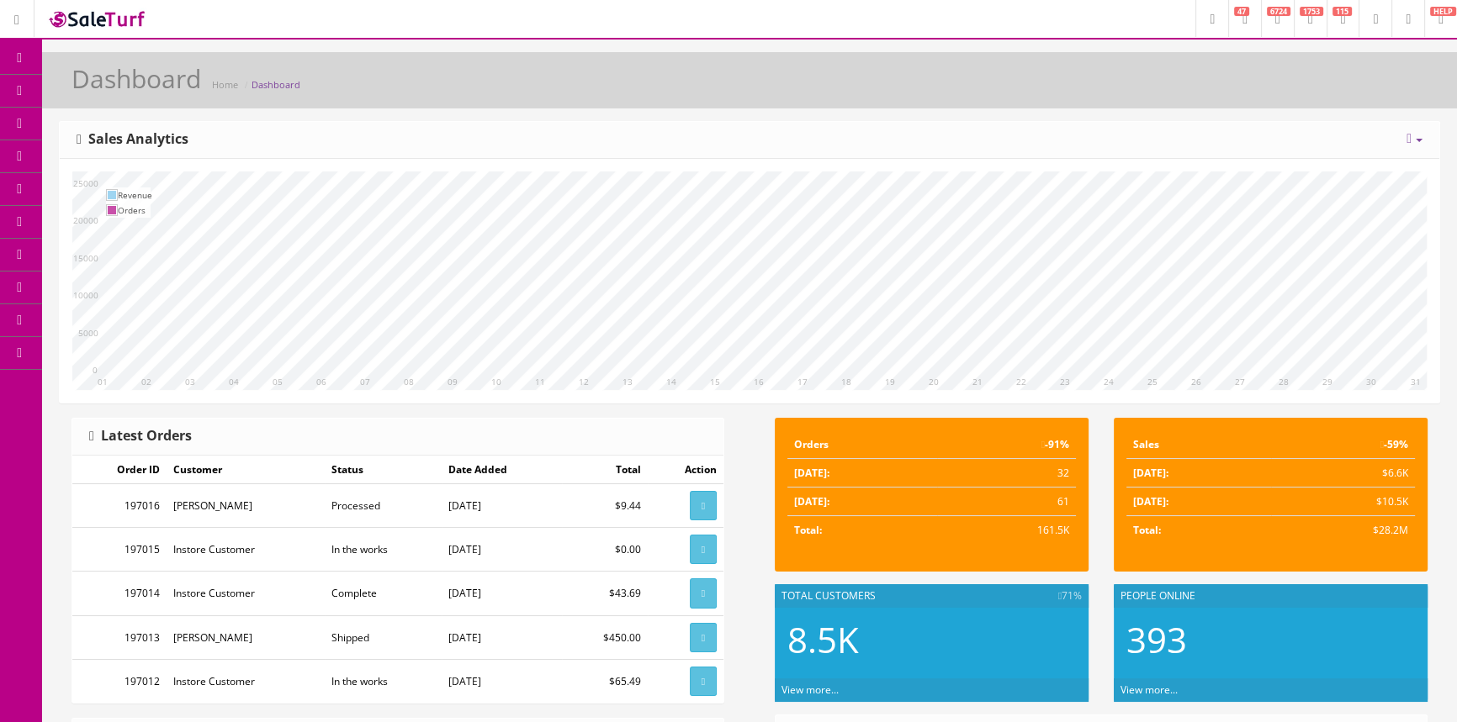
click at [122, 87] on span "Products" at bounding box center [120, 90] width 41 height 14
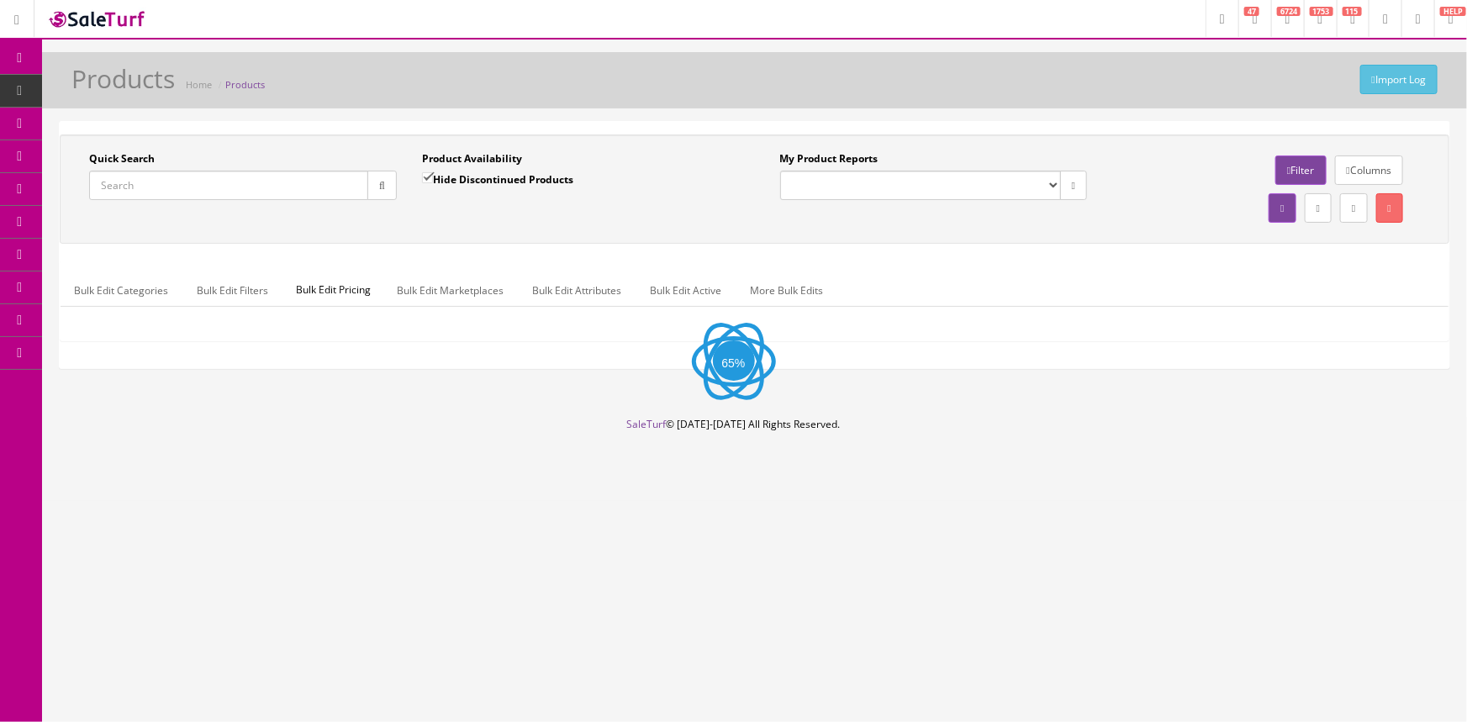
click at [206, 184] on input "Quick Search" at bounding box center [228, 185] width 279 height 29
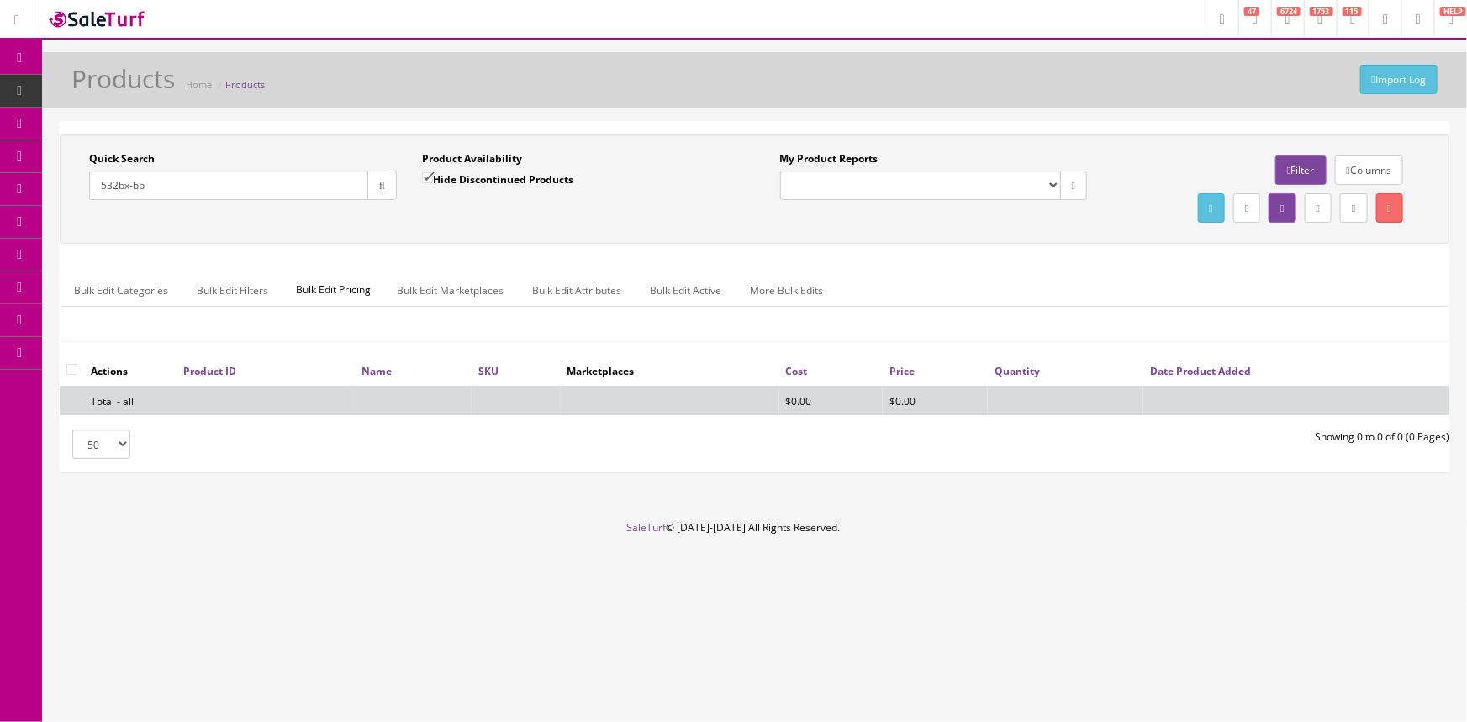
type input "532bx-bb"
click at [433, 180] on input "Hide Discontinued Products" at bounding box center [427, 177] width 11 height 11
checkbox input "false"
click at [283, 184] on input "532bx-bb" at bounding box center [228, 185] width 279 height 29
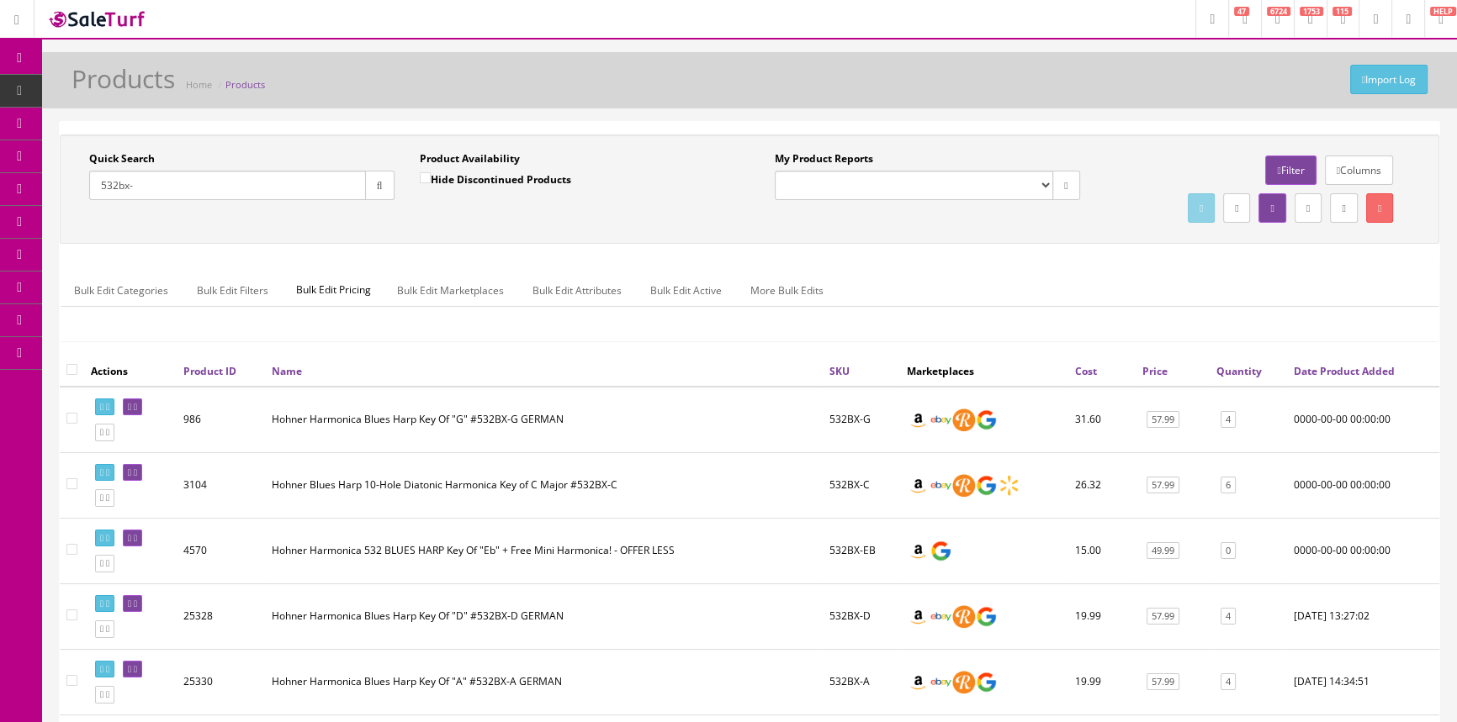
click at [145, 188] on input "532bx-" at bounding box center [227, 185] width 277 height 29
type input "5"
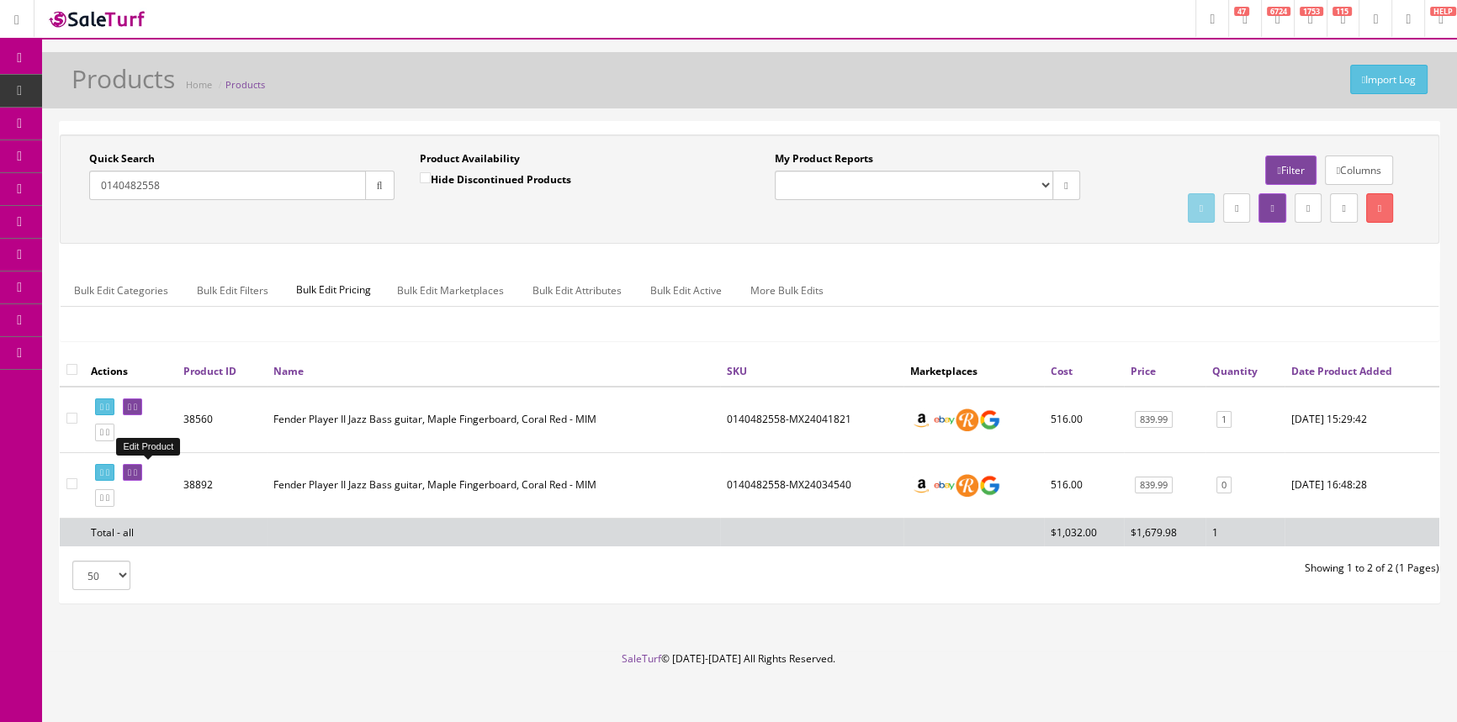
type input "0140482558"
click at [137, 468] on icon at bounding box center [135, 472] width 3 height 9
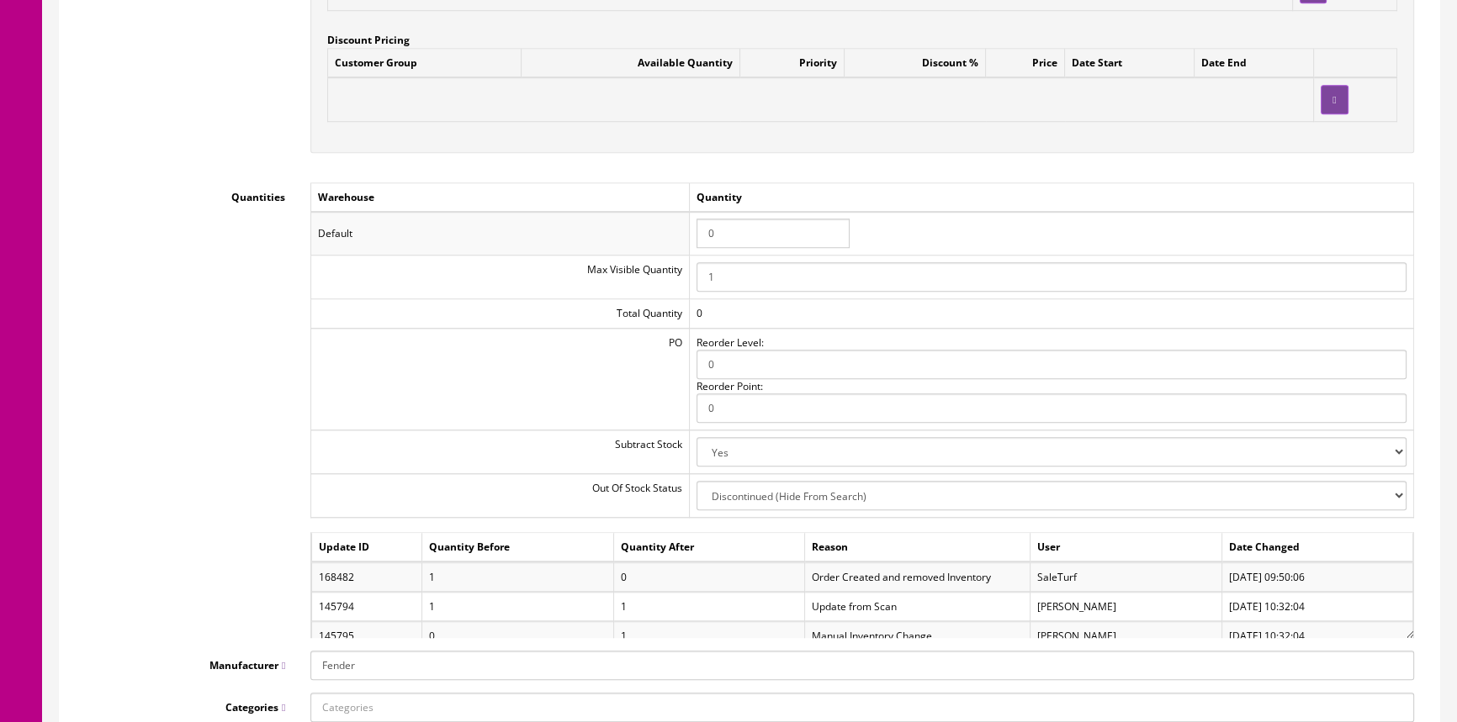
scroll to position [1758, 0]
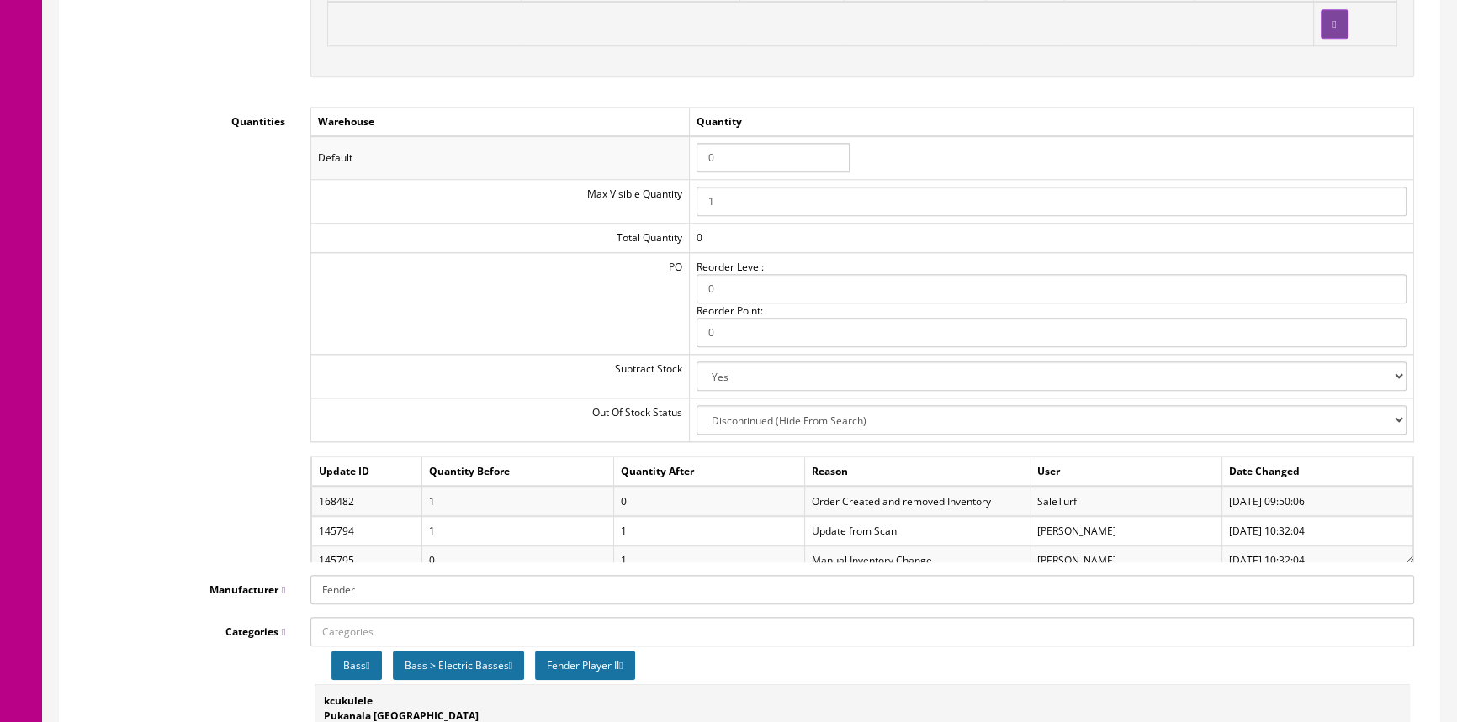
click at [510, 56] on div "Customer Group Available Quantity Priority Discount % Price Date Start Date End" at bounding box center [862, 16] width 1070 height 88
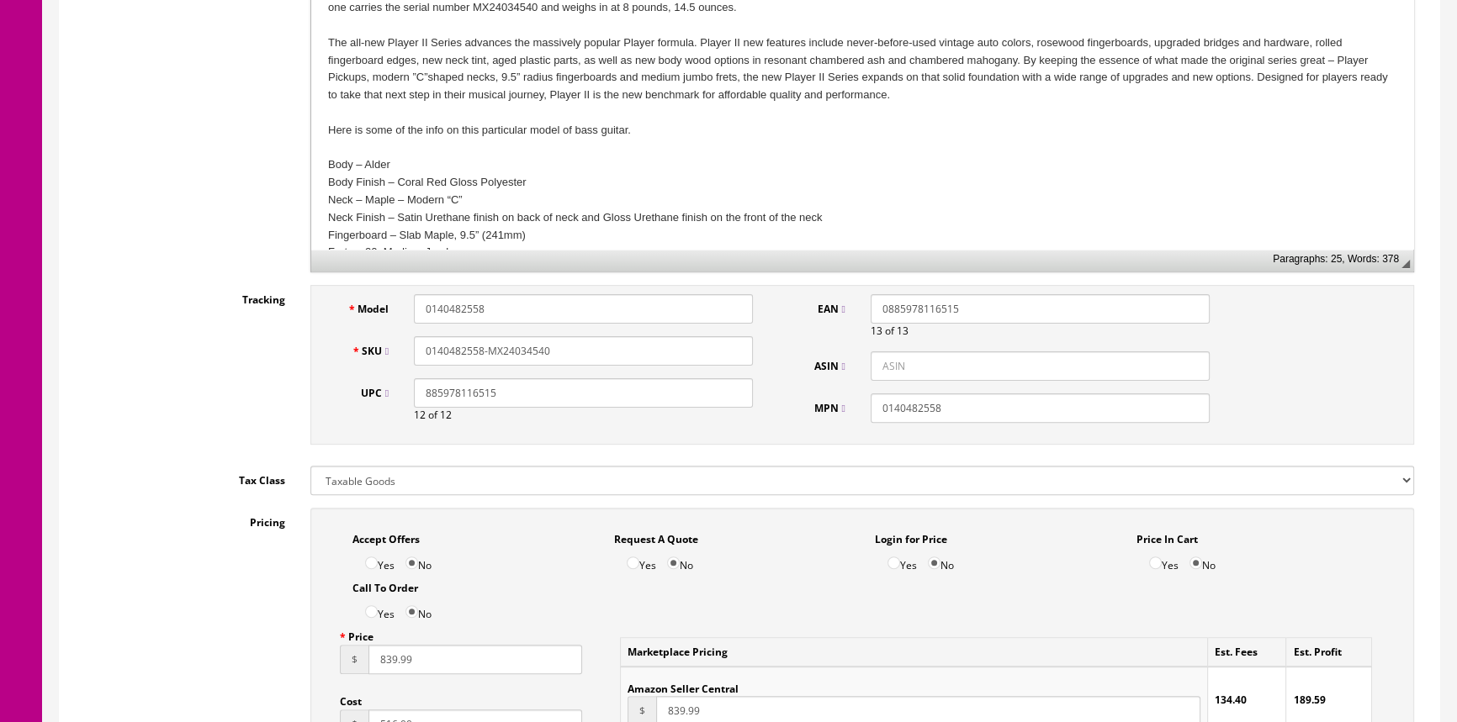
scroll to position [0, 0]
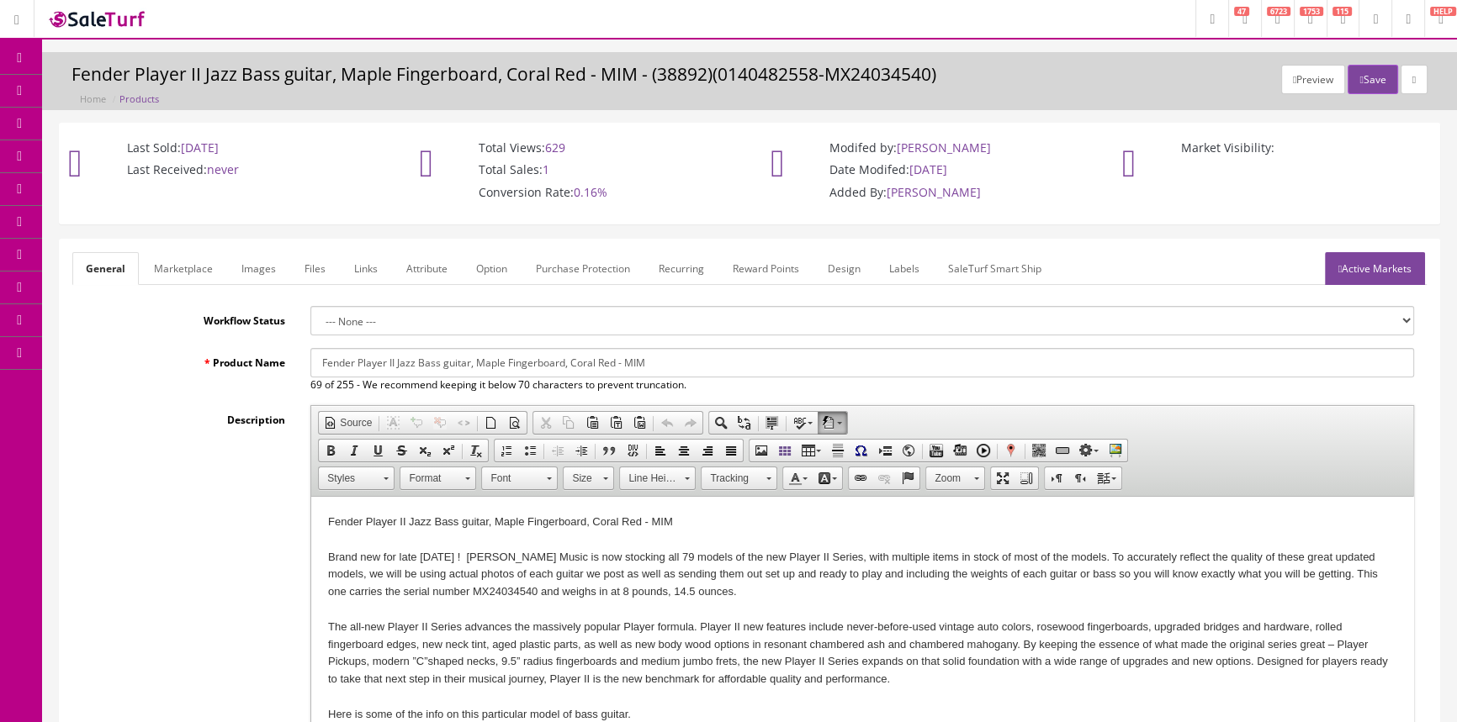
click at [109, 93] on span "Products" at bounding box center [120, 90] width 41 height 14
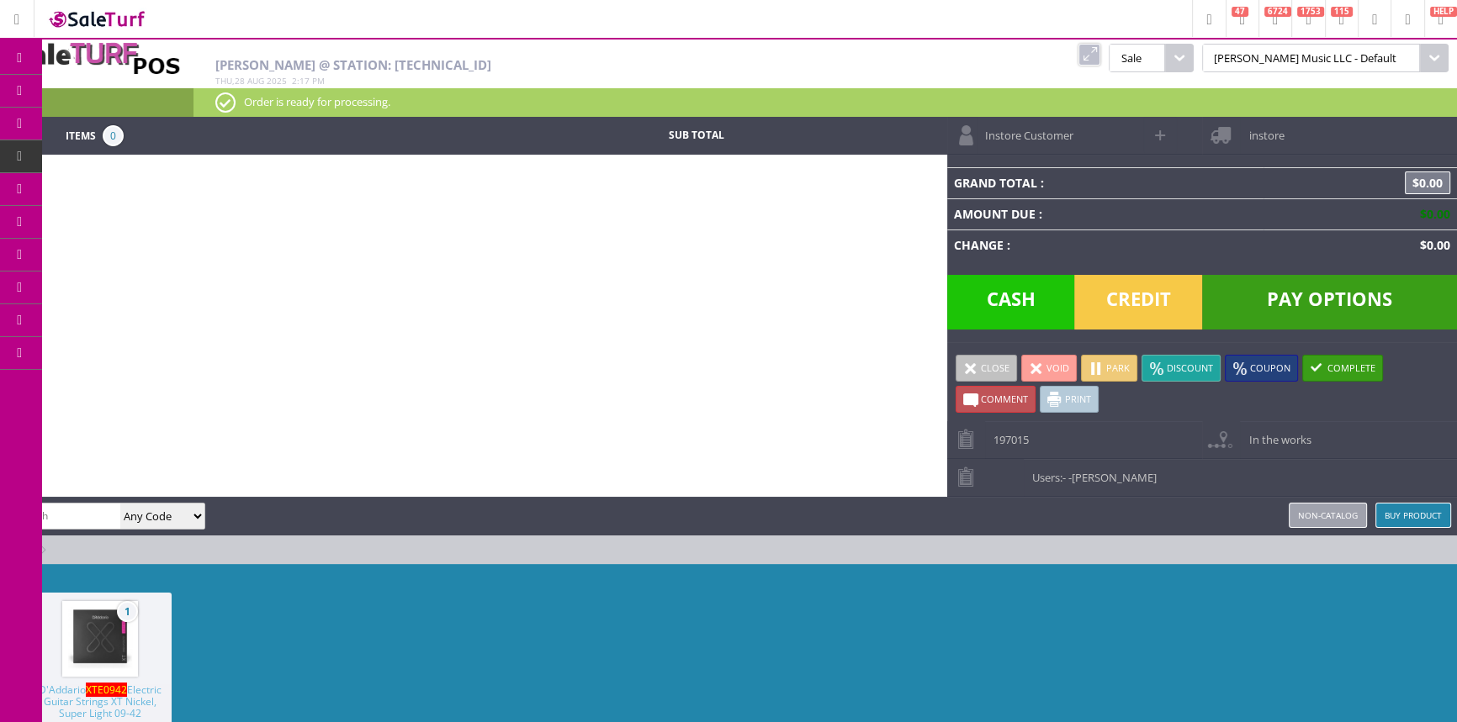
click at [19, 24] on icon at bounding box center [16, 19] width 5 height 11
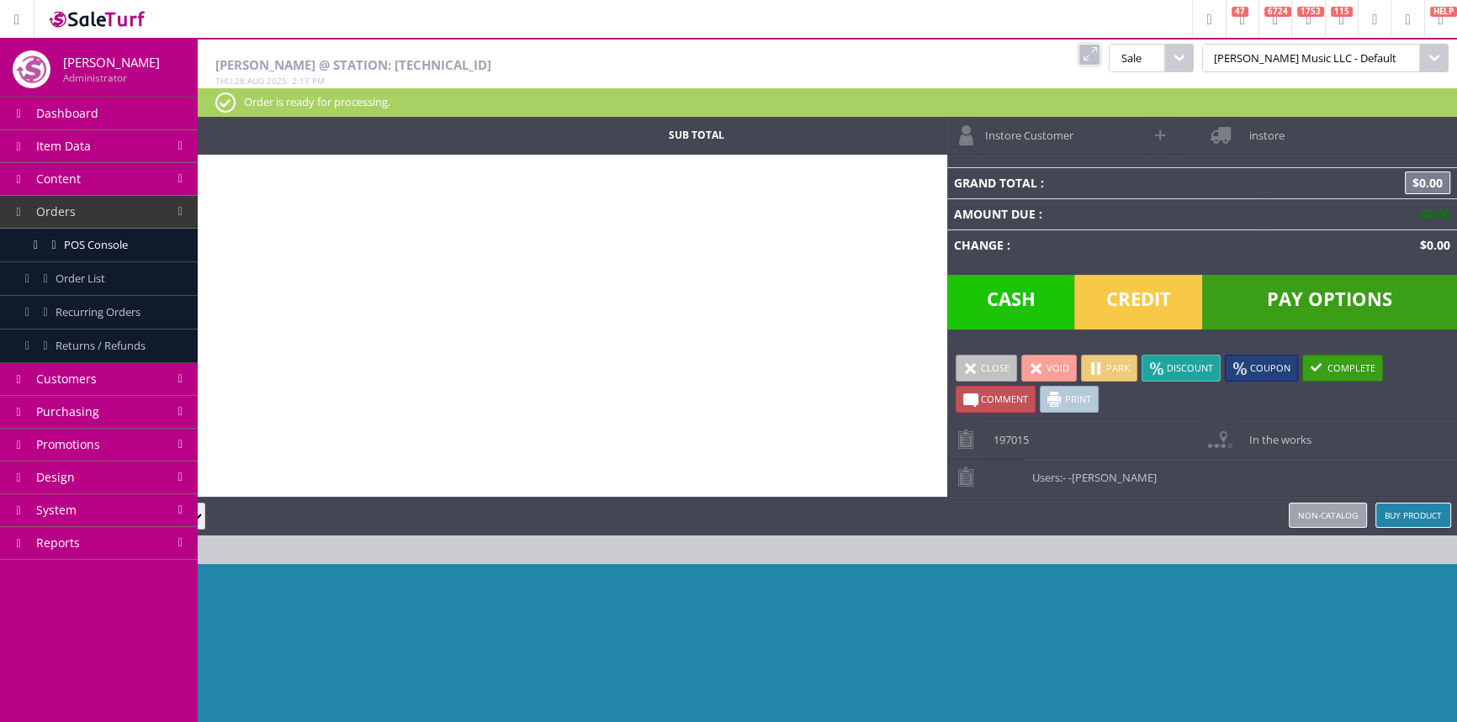
click at [19, 24] on icon at bounding box center [16, 19] width 5 height 11
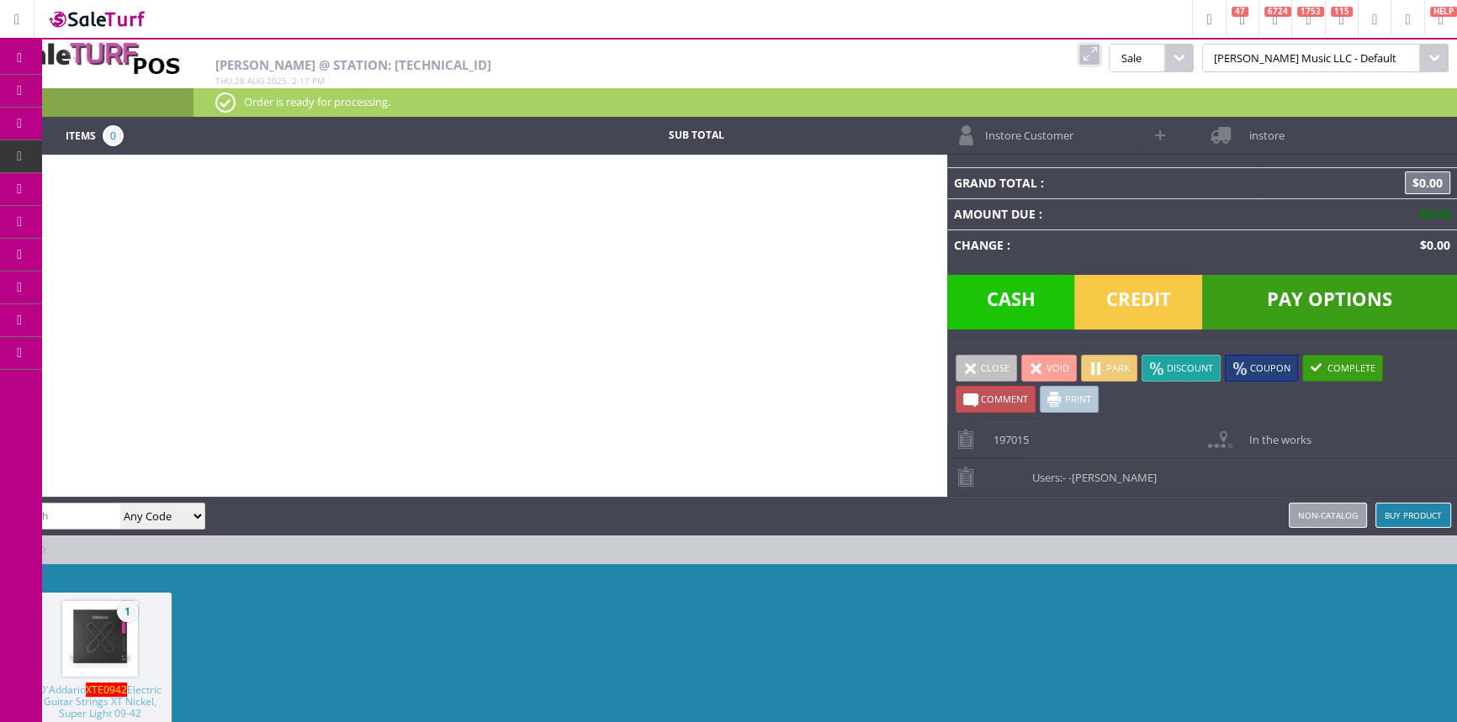
click at [534, 67] on h2 "[PERSON_NAME] @ Station: [TECHNICAL_ID]" at bounding box center [579, 65] width 728 height 14
click at [534, 67] on h2 "Amber Helgren @ Station: 24.35.146.166" at bounding box center [579, 65] width 728 height 14
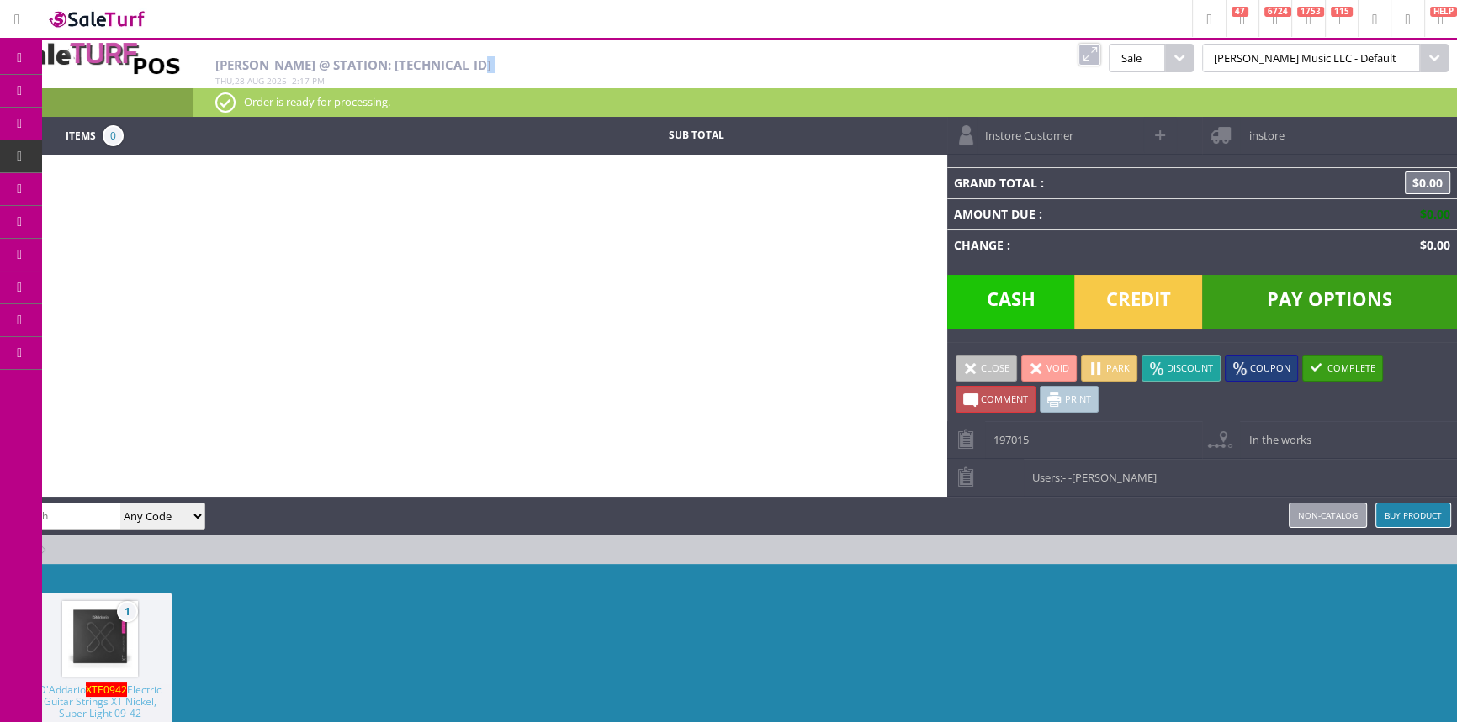
click at [534, 67] on h2 "Amber Helgren @ Station: 24.35.146.166" at bounding box center [579, 65] width 728 height 14
click at [534, 68] on h2 "Amber Helgren @ Station: 24.35.146.166" at bounding box center [579, 65] width 728 height 14
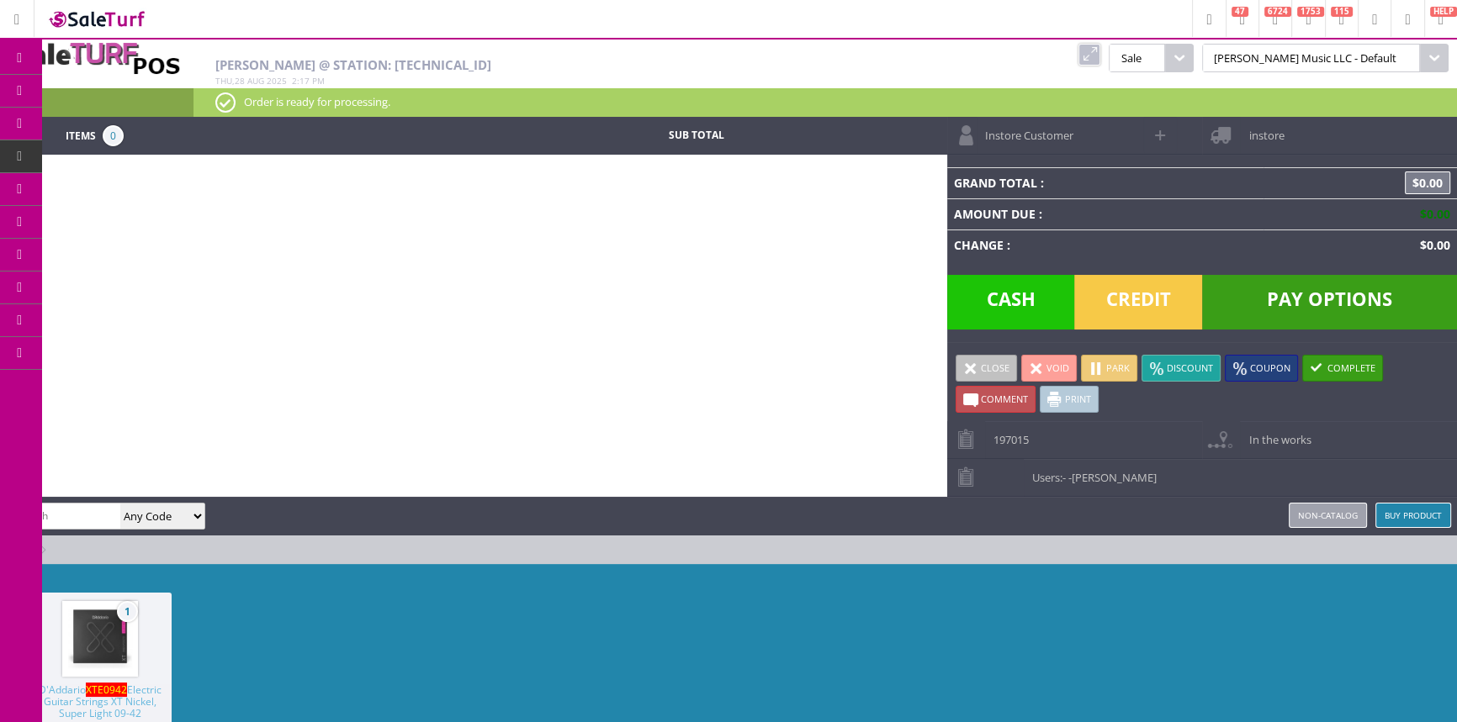
click at [537, 66] on h2 "Amber Helgren @ Station: 24.35.146.166" at bounding box center [579, 65] width 728 height 14
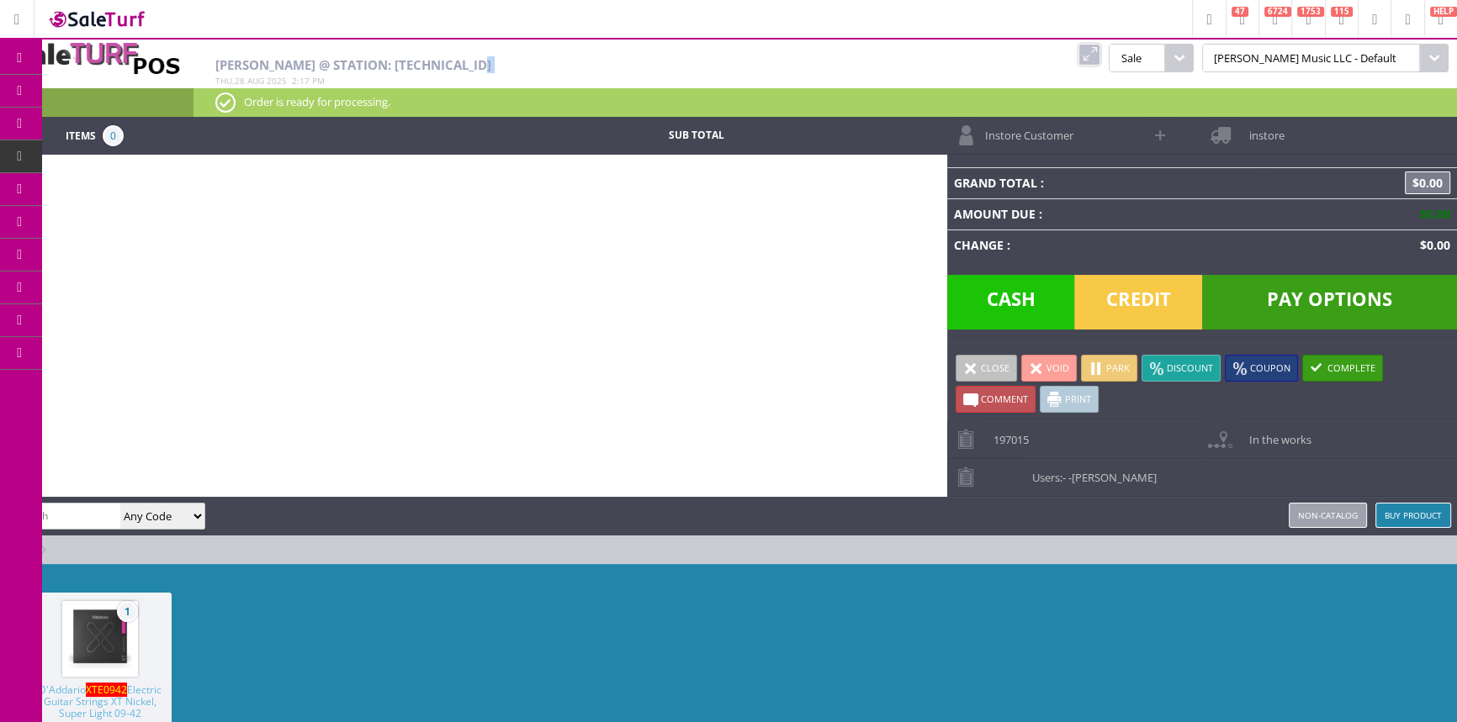
click at [537, 66] on h2 "Amber Helgren @ Station: 24.35.146.166" at bounding box center [579, 65] width 728 height 14
